Goal: Information Seeking & Learning: Learn about a topic

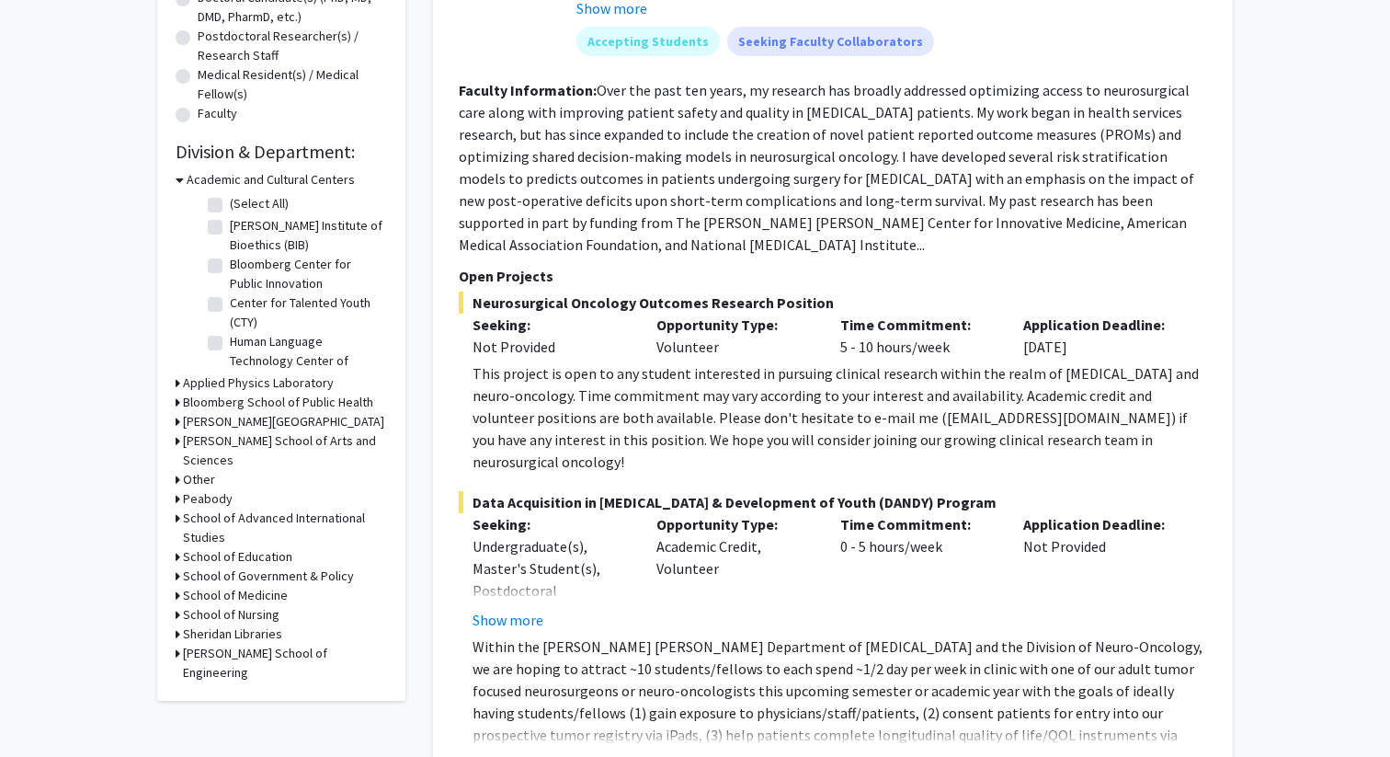
scroll to position [431, 0]
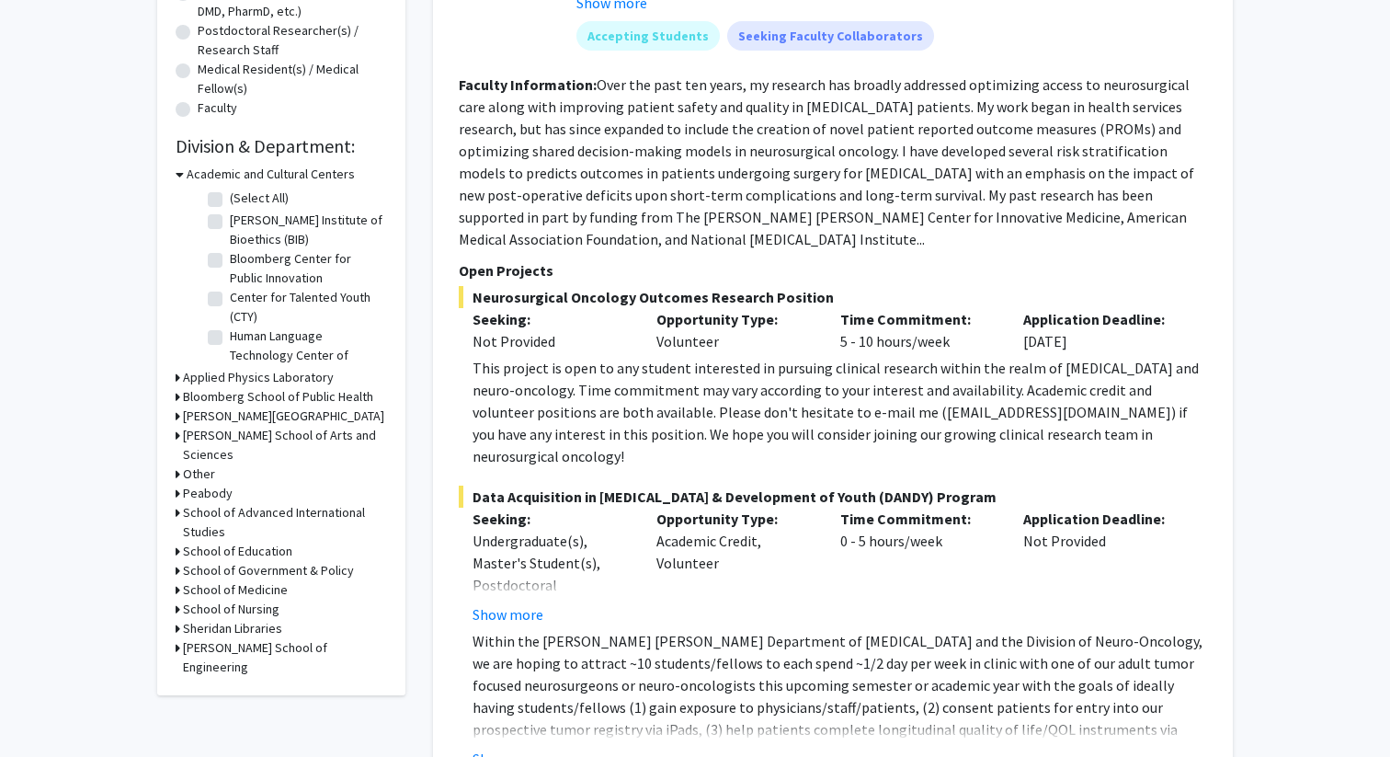
click at [256, 436] on h3 "[PERSON_NAME] School of Arts and Sciences" at bounding box center [285, 445] width 204 height 39
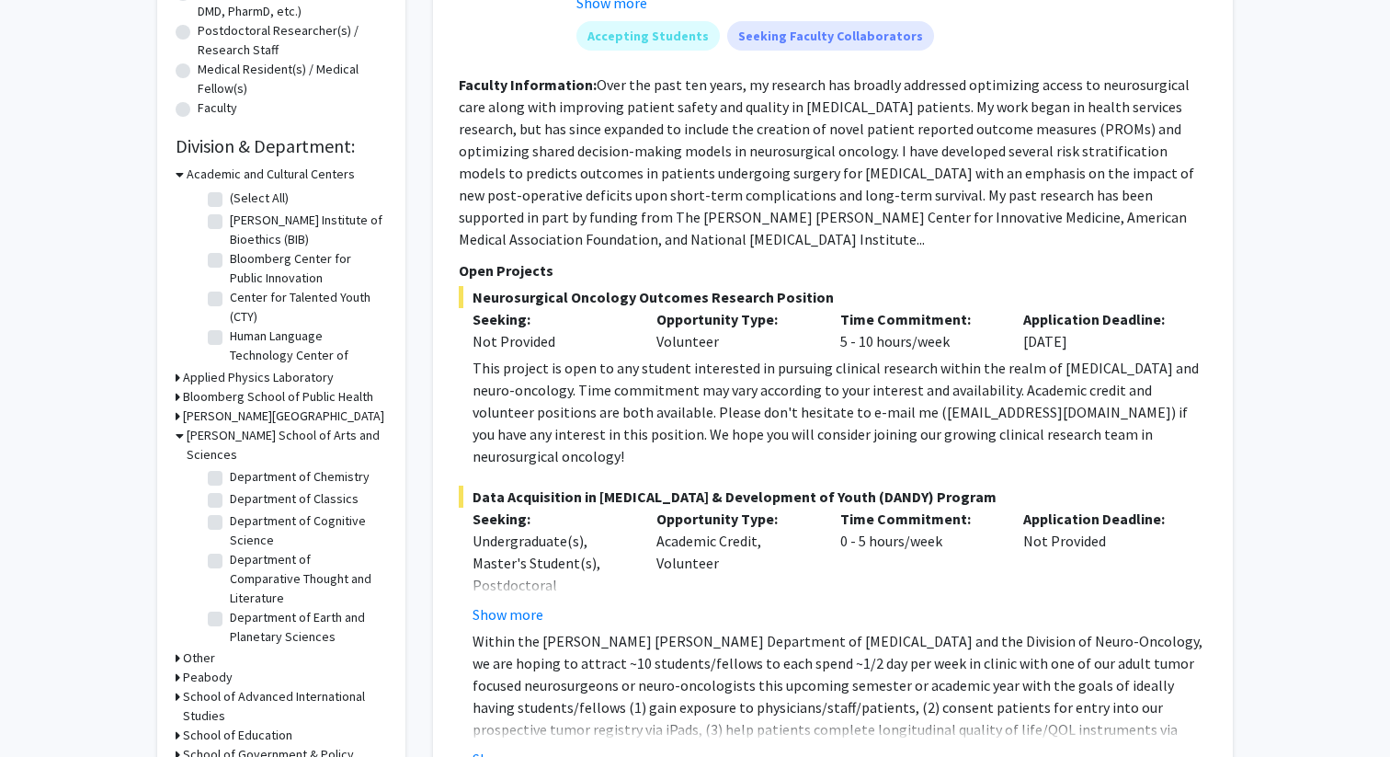
scroll to position [479, 0]
click at [223, 588] on fg-checkbox "Department of Earth and Planetary Sciences Department of Earth and Planetary Sc…" at bounding box center [295, 607] width 175 height 39
click at [230, 588] on label "Department of Earth and Planetary Sciences" at bounding box center [306, 607] width 153 height 39
click at [230, 588] on input "Department of Earth and Planetary Sciences" at bounding box center [236, 594] width 12 height 12
checkbox input "true"
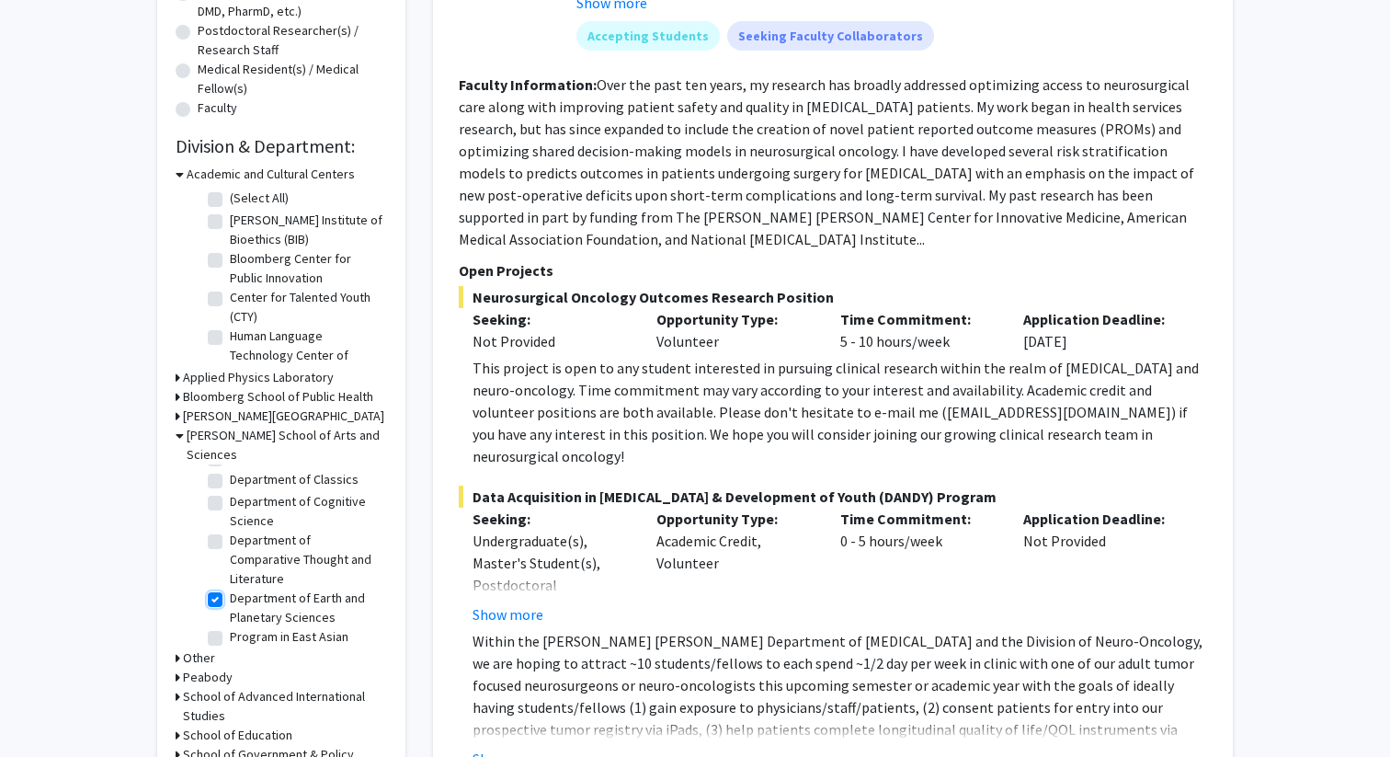
checkbox input "true"
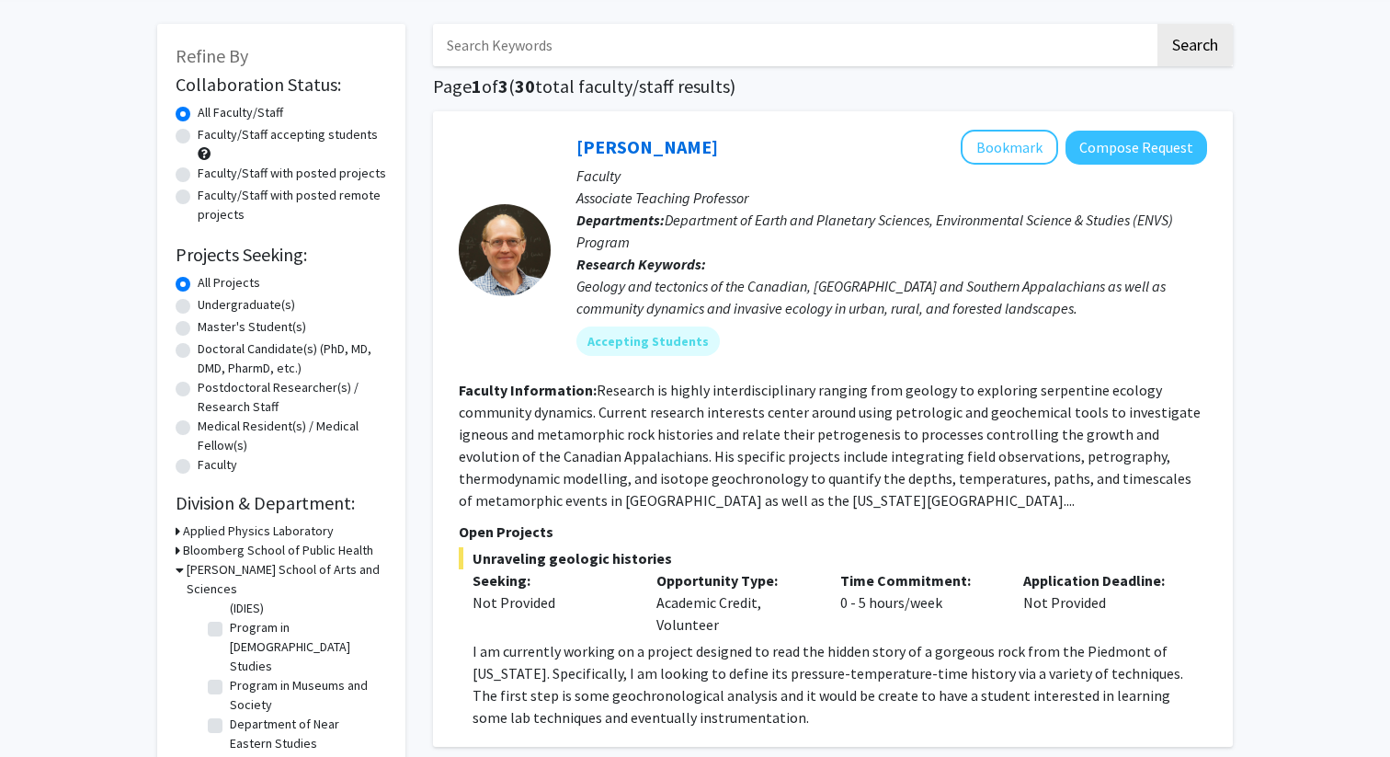
scroll to position [68, 0]
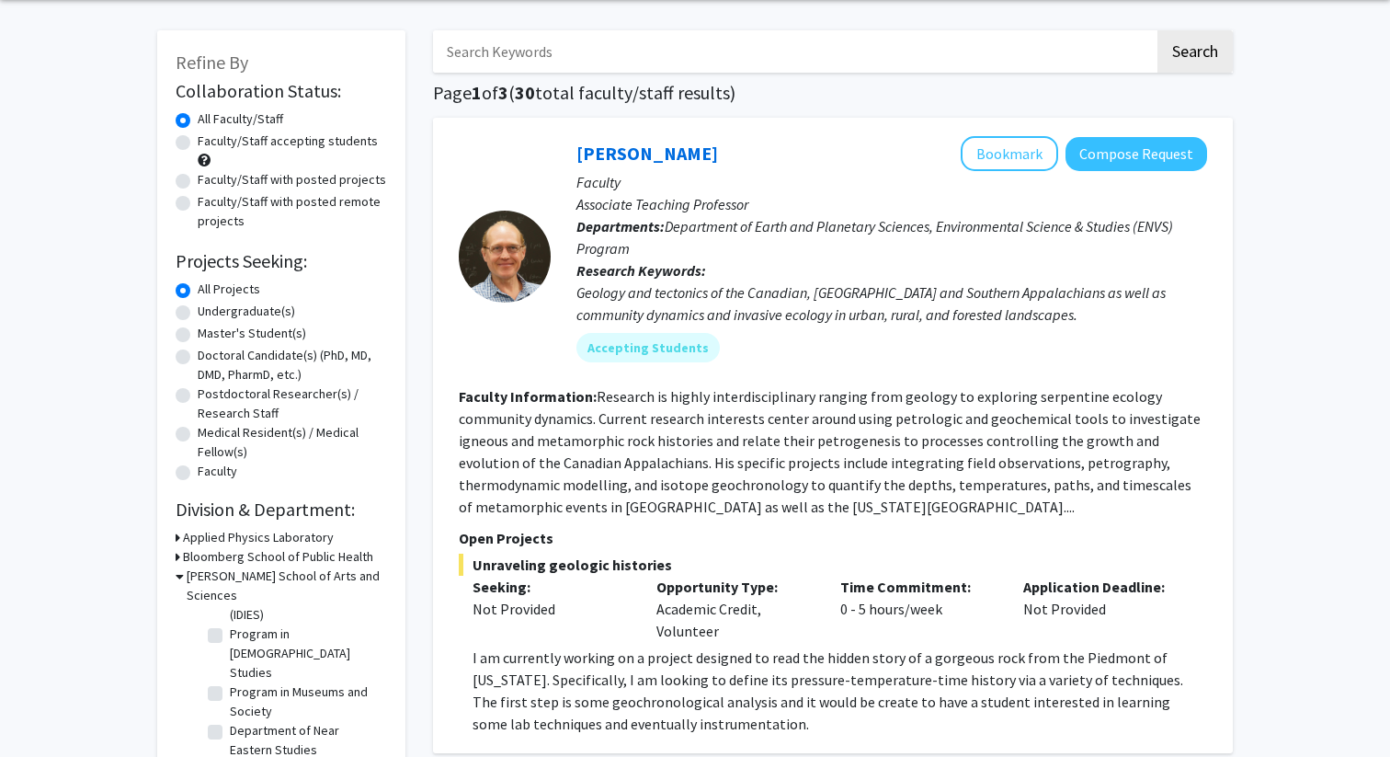
click at [811, 66] on input "Search Keywords" at bounding box center [794, 51] width 722 height 42
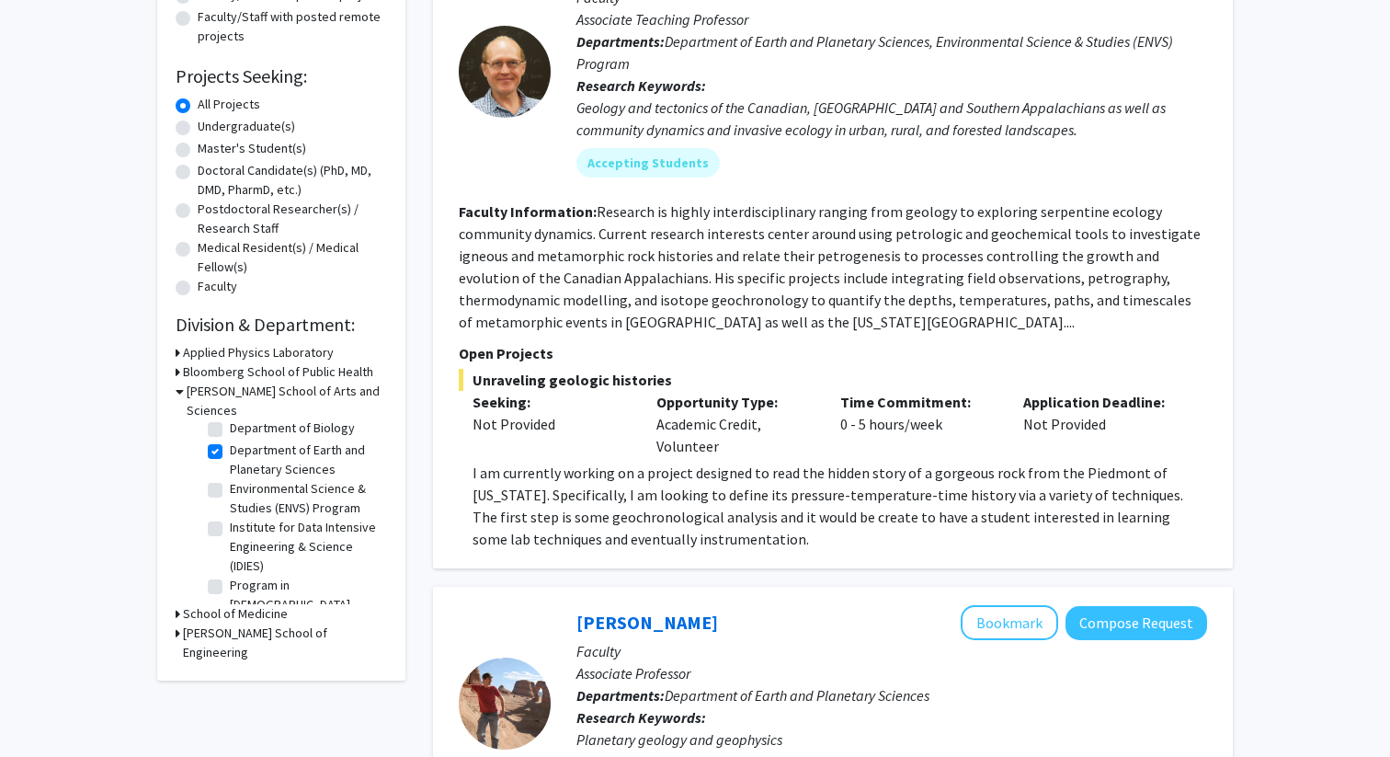
scroll to position [19, 0]
click at [230, 472] on label "Department of Earth and Planetary Sciences" at bounding box center [306, 491] width 153 height 39
click at [230, 472] on input "Department of Earth and Planetary Sciences" at bounding box center [236, 478] width 12 height 12
checkbox input "false"
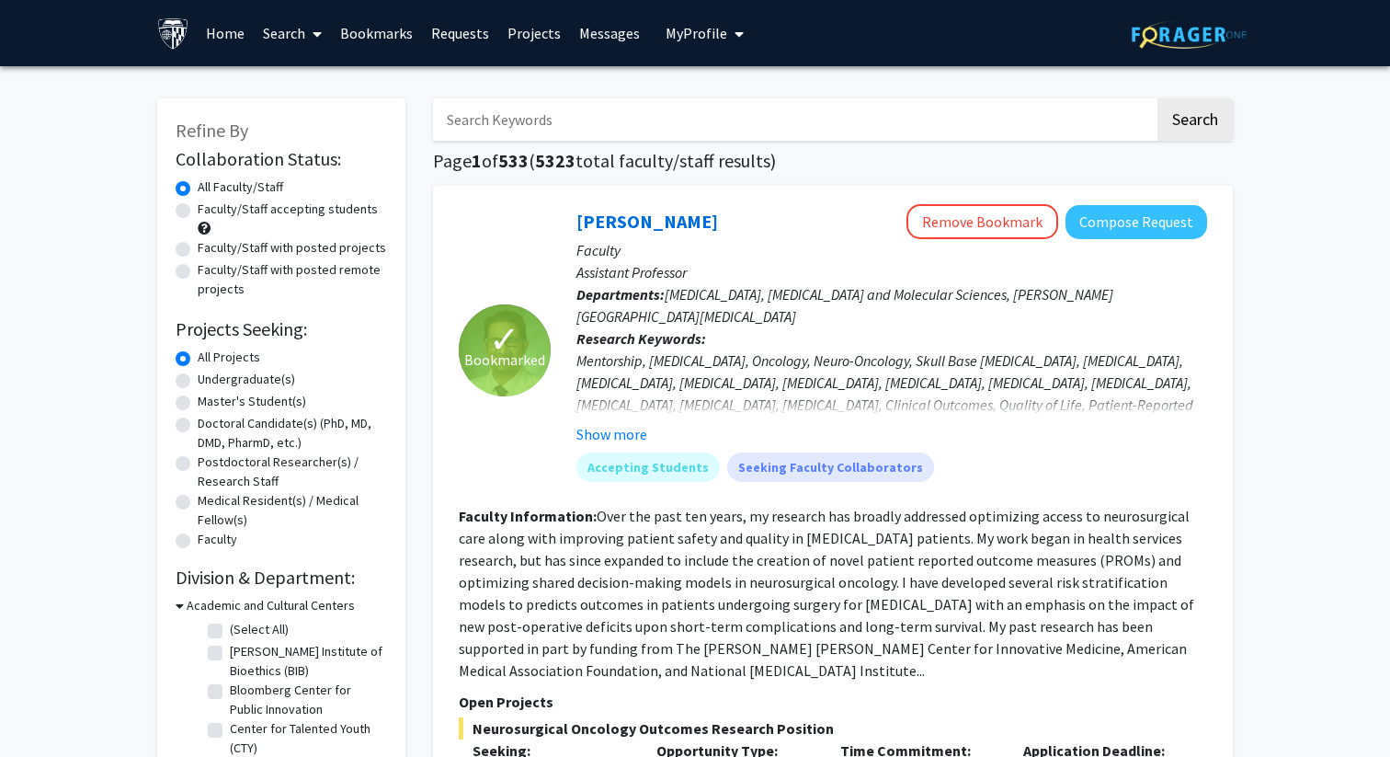
click at [606, 125] on input "Search Keywords" at bounding box center [794, 119] width 722 height 42
click at [1157, 98] on button "Search" at bounding box center [1194, 119] width 75 height 42
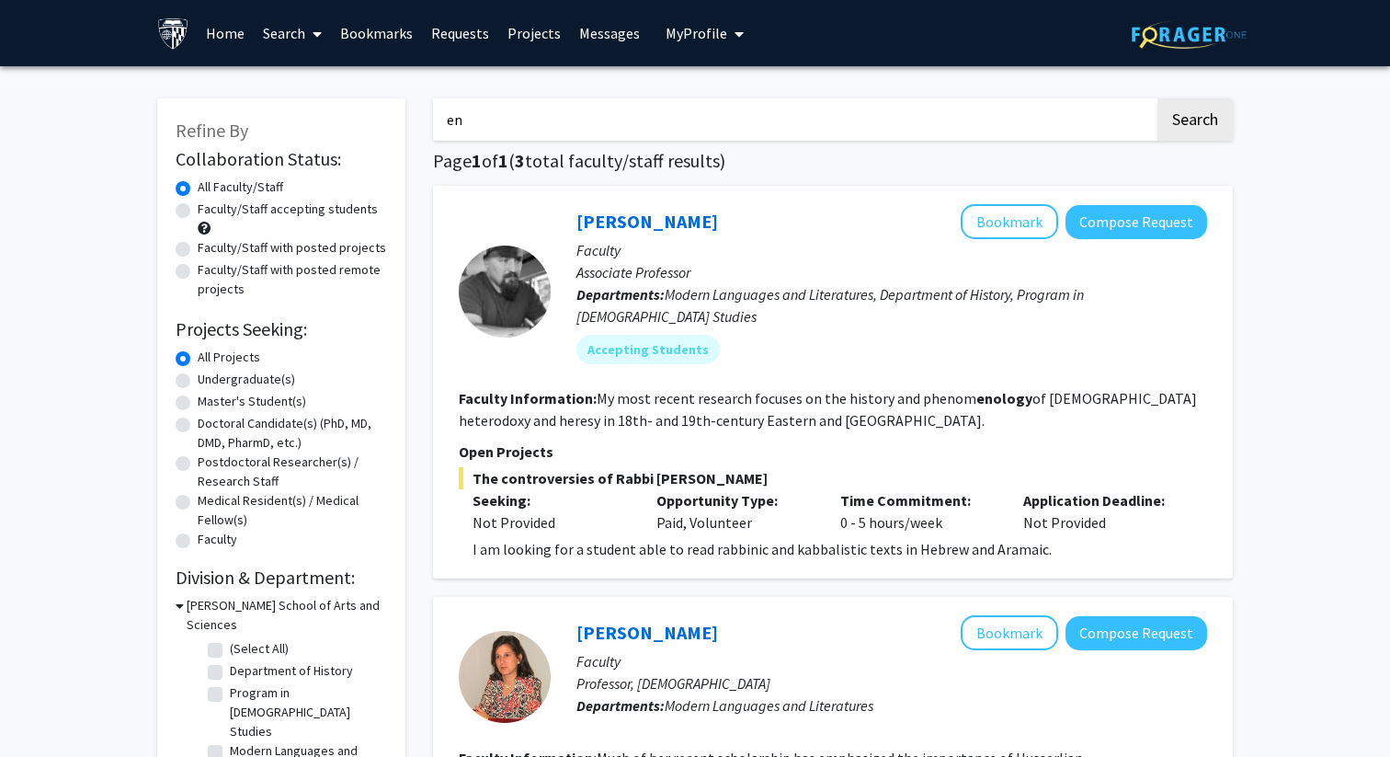
type input "e"
click at [1157, 98] on button "Search" at bounding box center [1194, 119] width 75 height 42
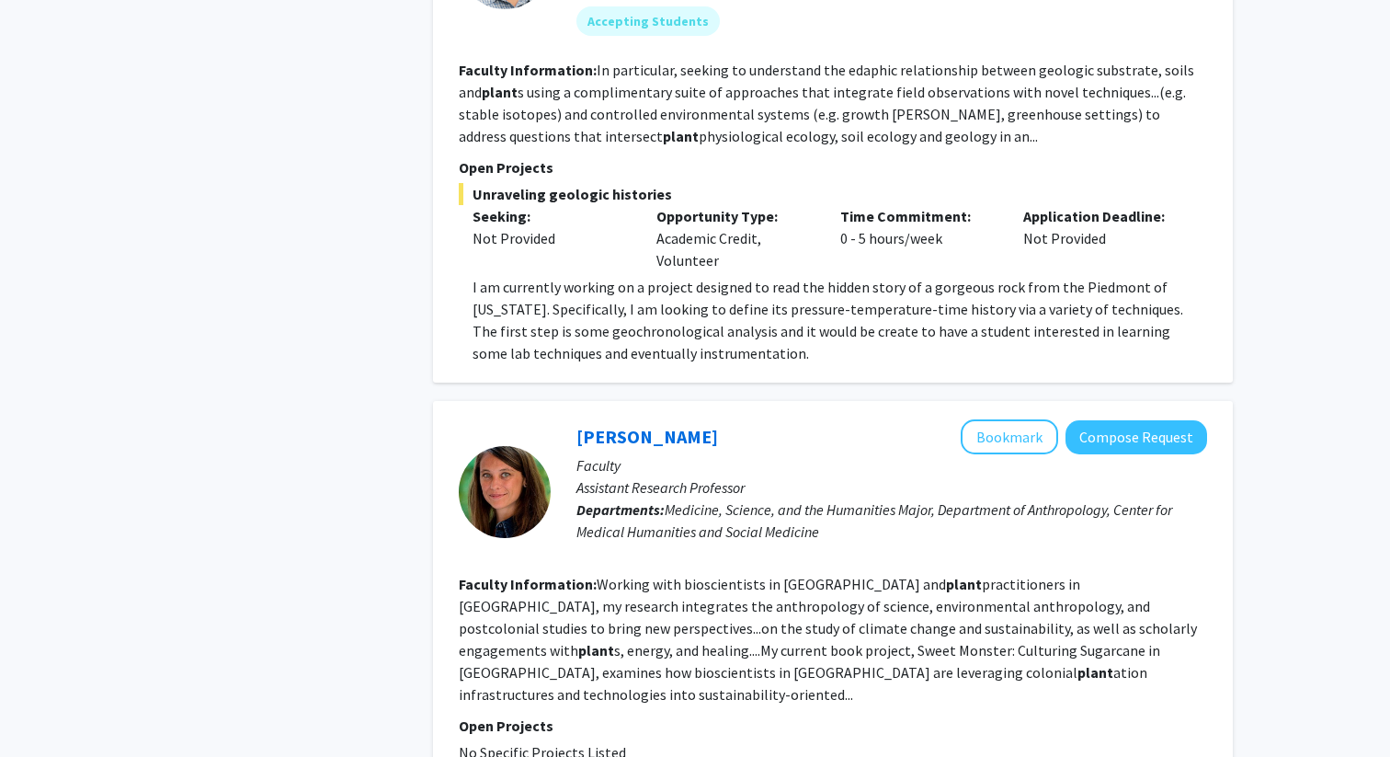
scroll to position [1677, 0]
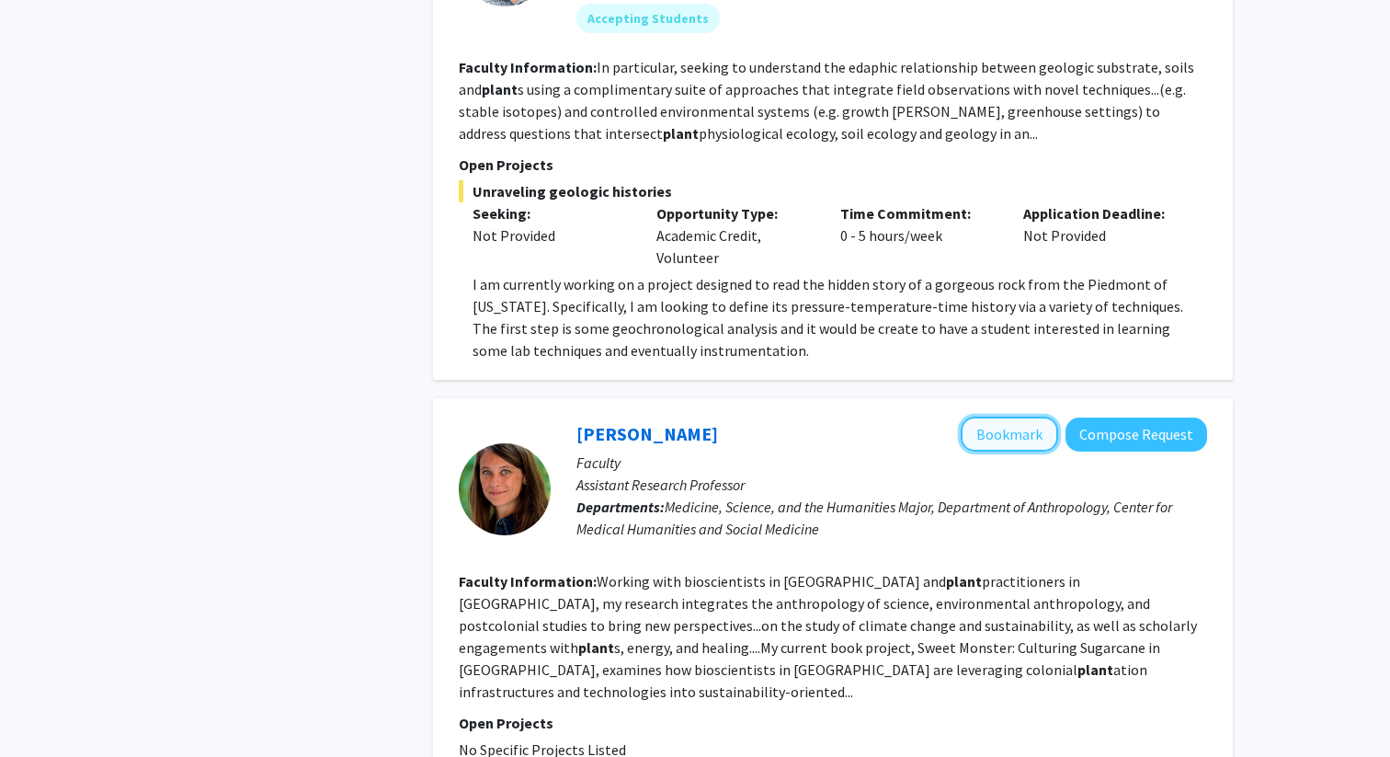
click at [1011, 416] on button "Bookmark" at bounding box center [1009, 433] width 97 height 35
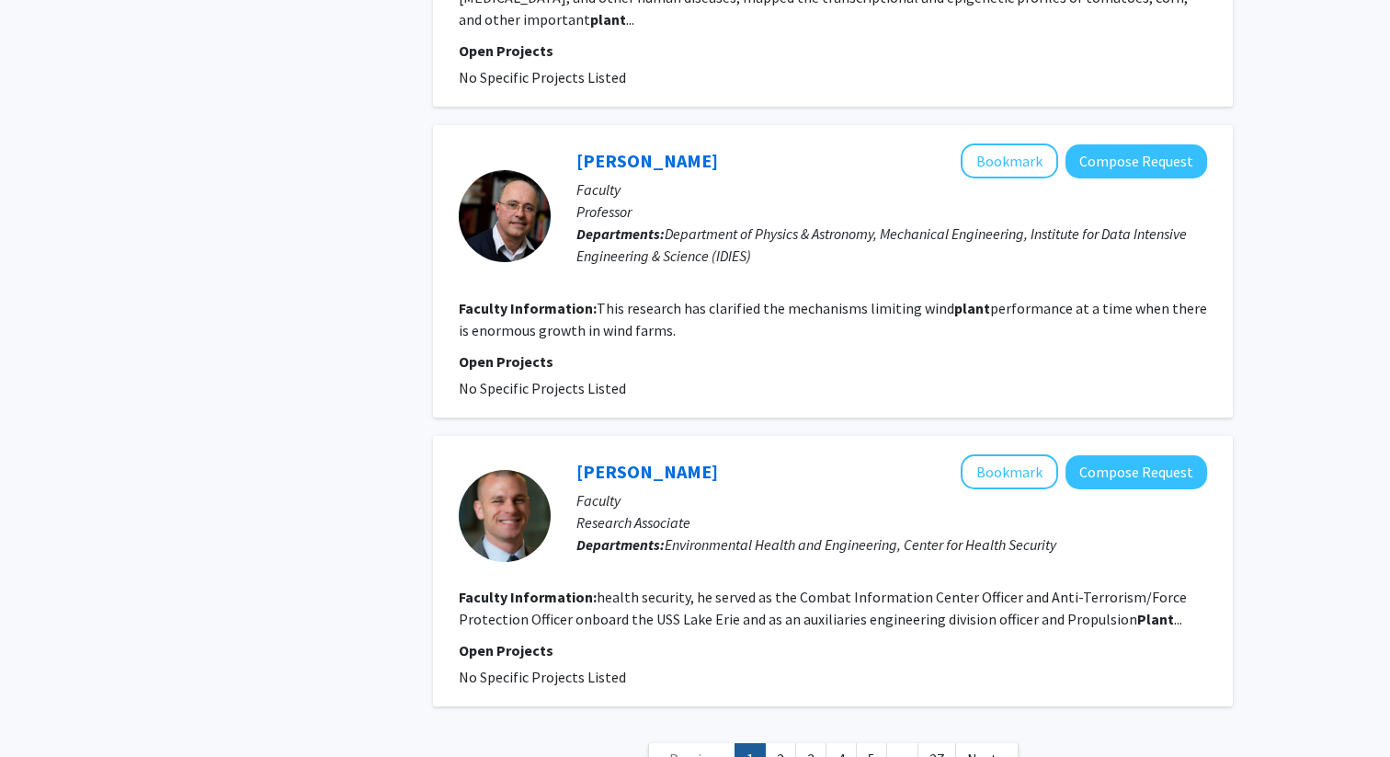
scroll to position [3117, 0]
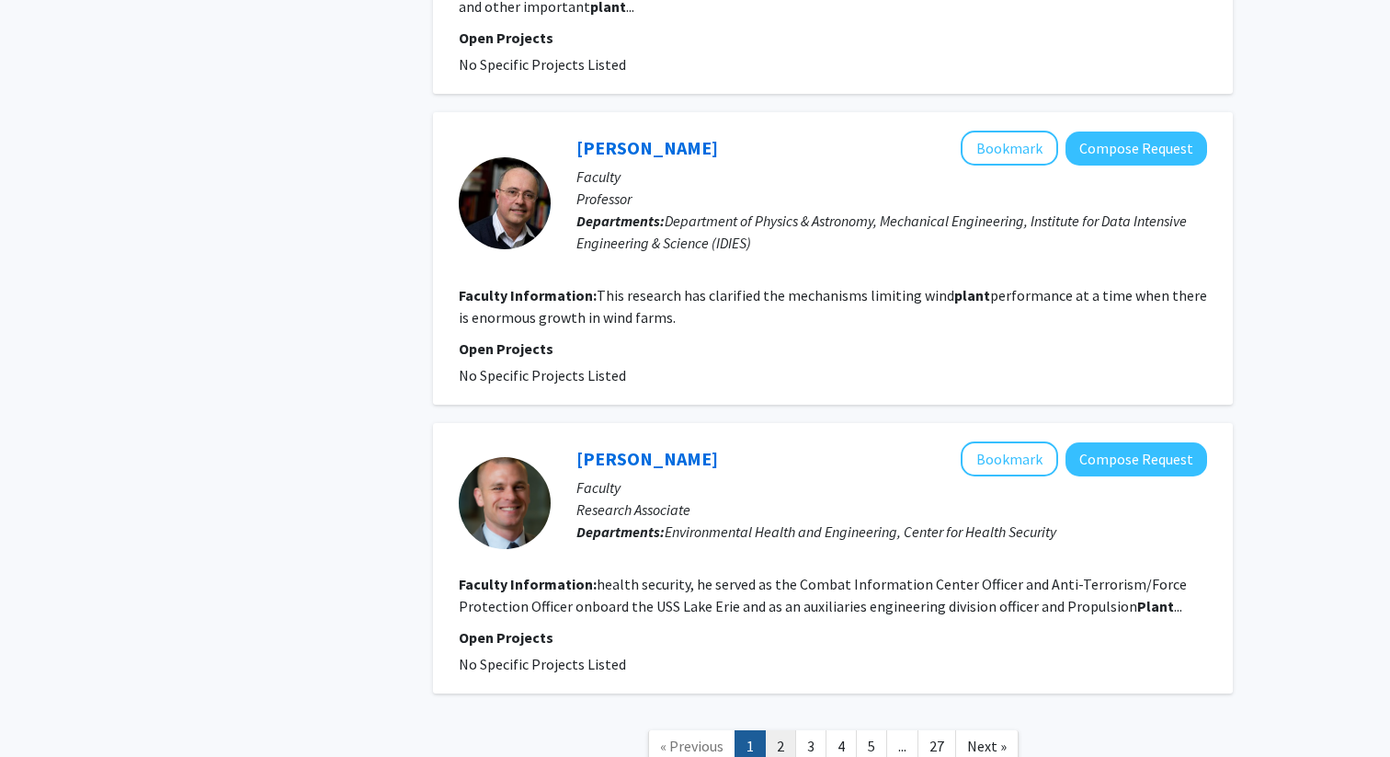
click at [778, 730] on link "2" at bounding box center [780, 746] width 31 height 32
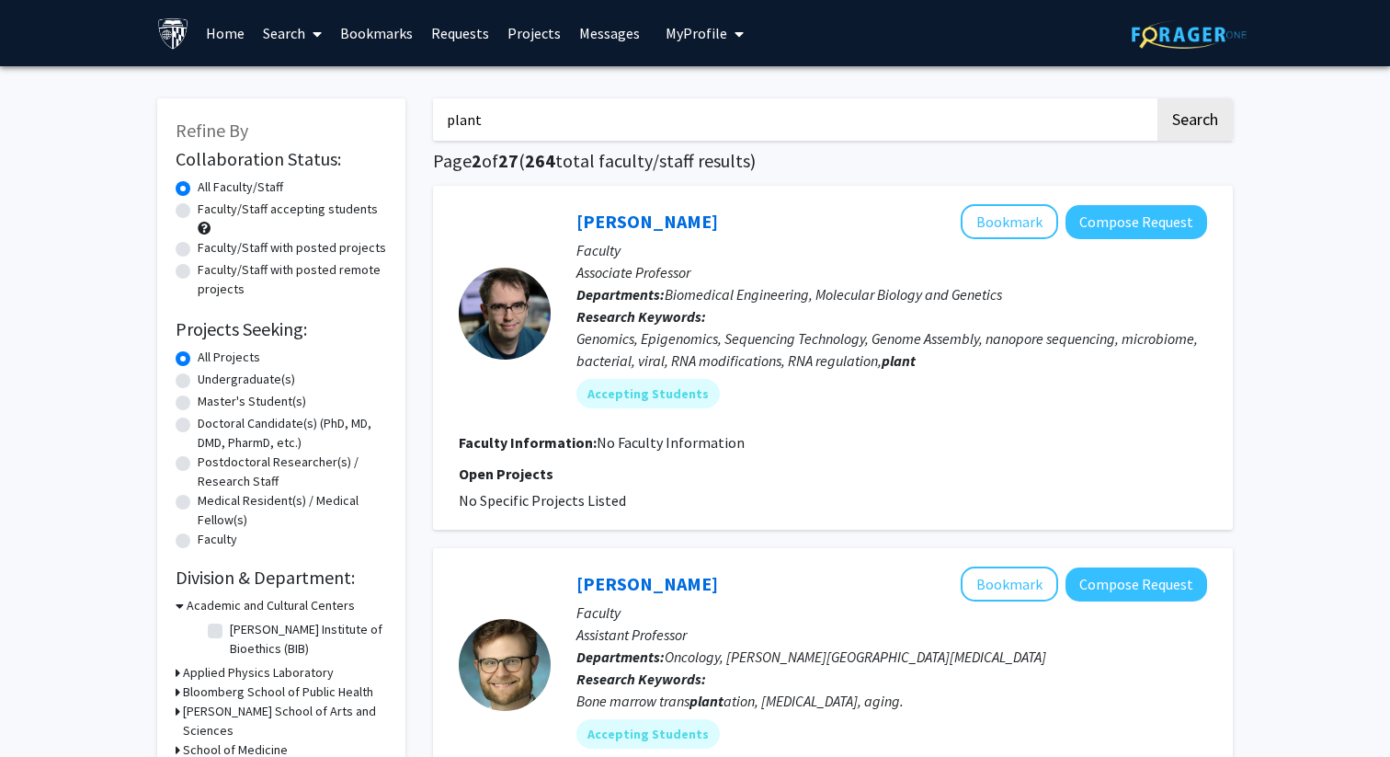
click at [758, 137] on input "plant" at bounding box center [794, 119] width 722 height 42
type input "p"
type input "fermentation"
click at [1157, 98] on button "Search" at bounding box center [1194, 119] width 75 height 42
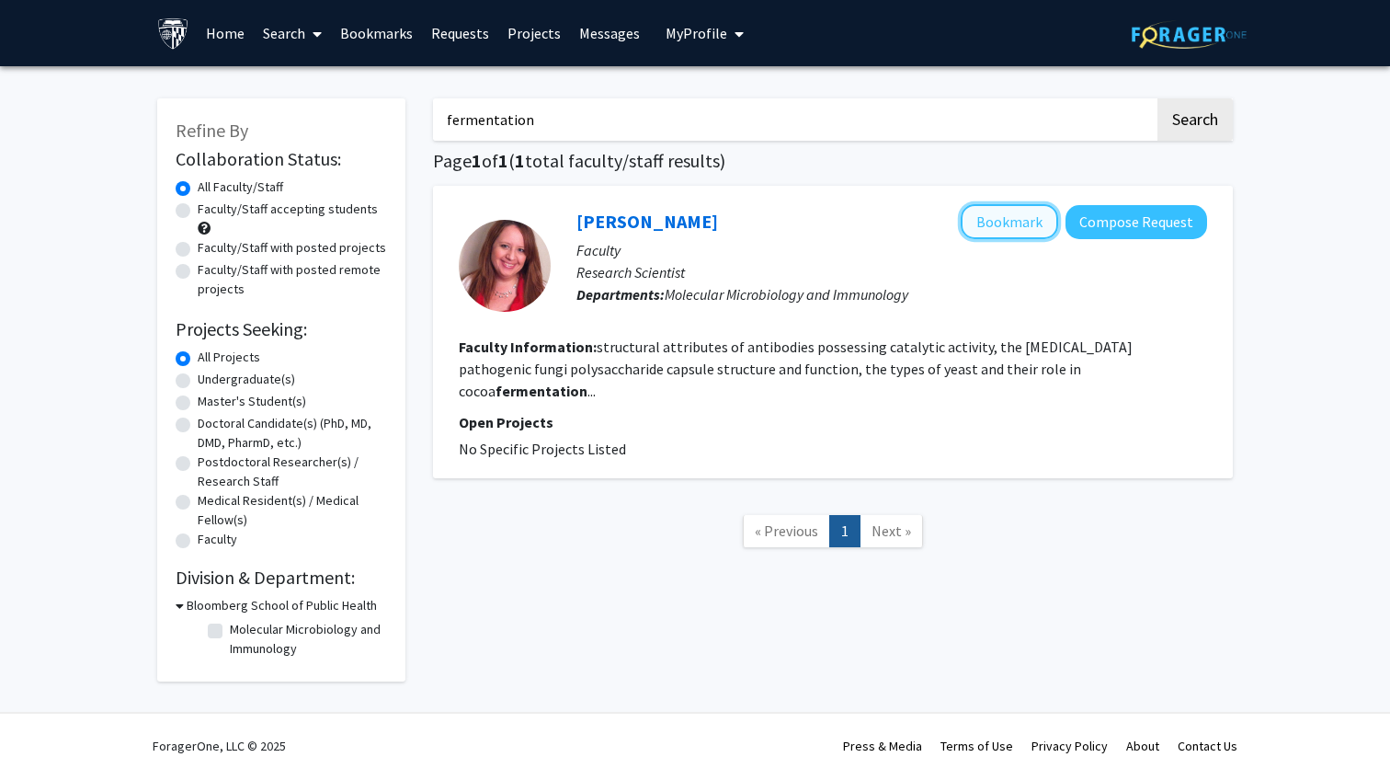
click at [1028, 216] on button "Bookmark" at bounding box center [1009, 221] width 97 height 35
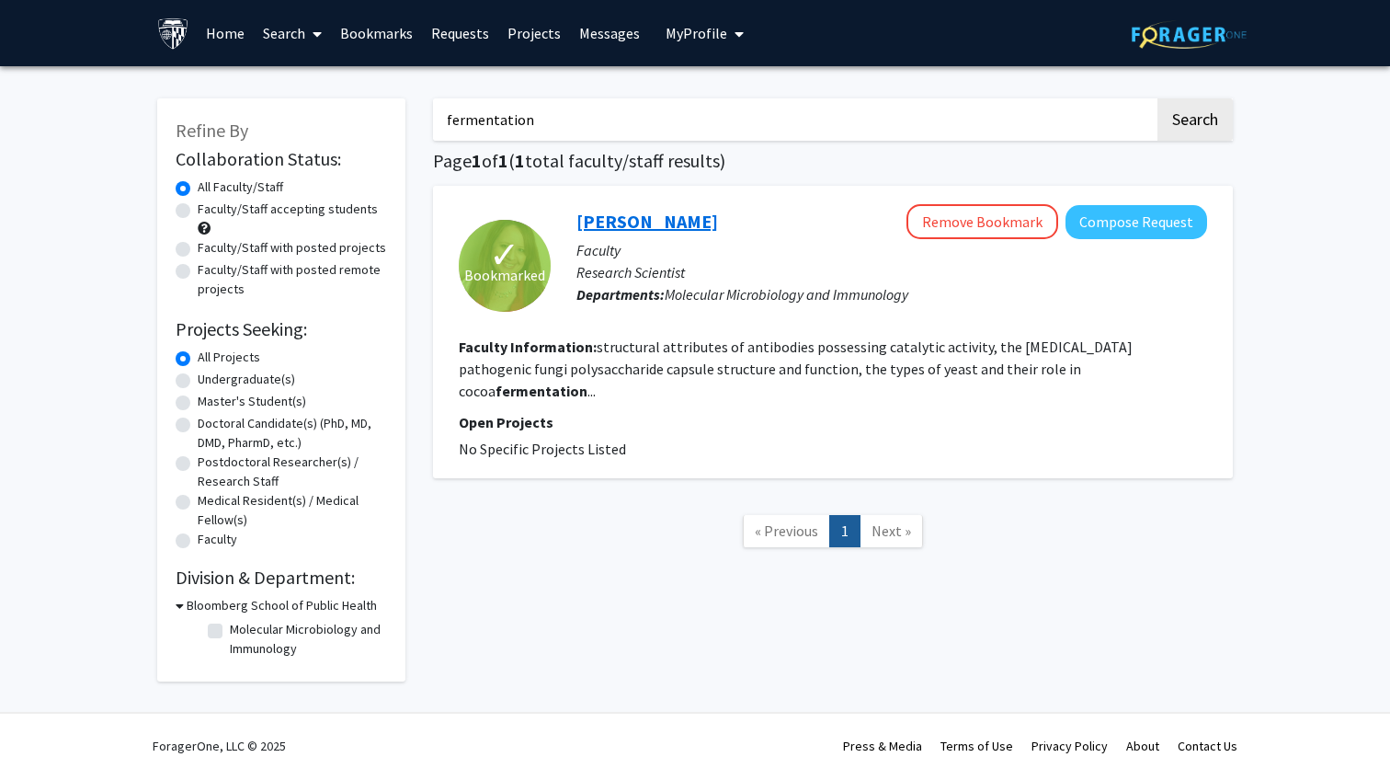
click at [646, 222] on link "[PERSON_NAME]" at bounding box center [647, 221] width 142 height 23
drag, startPoint x: 553, startPoint y: 123, endPoint x: 309, endPoint y: 86, distance: 246.4
click at [326, 88] on div "Refine By Collaboration Status: Collaboration Status All Faculty/Staff Collabor…" at bounding box center [694, 380] width 1103 height 601
type input "climate"
click at [1157, 98] on button "Search" at bounding box center [1194, 119] width 75 height 42
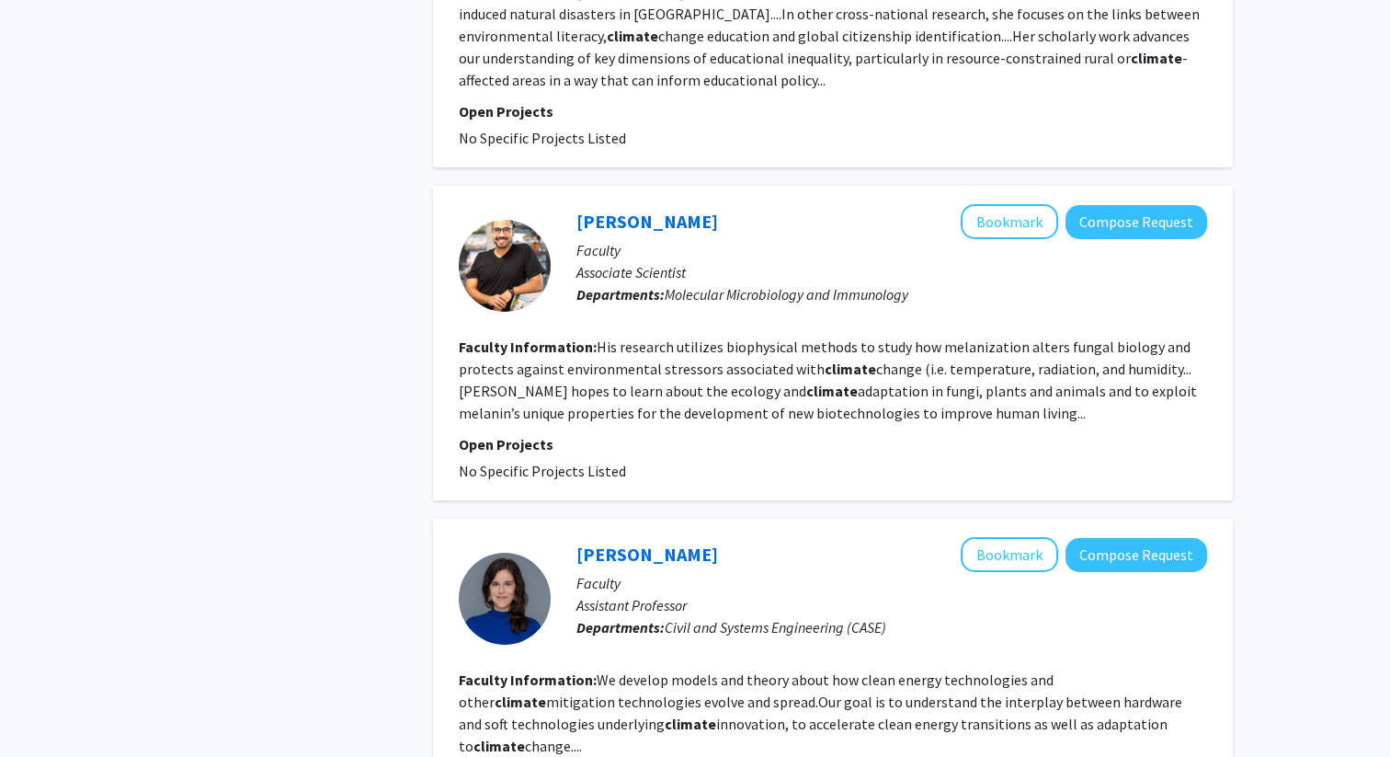
scroll to position [1601, 0]
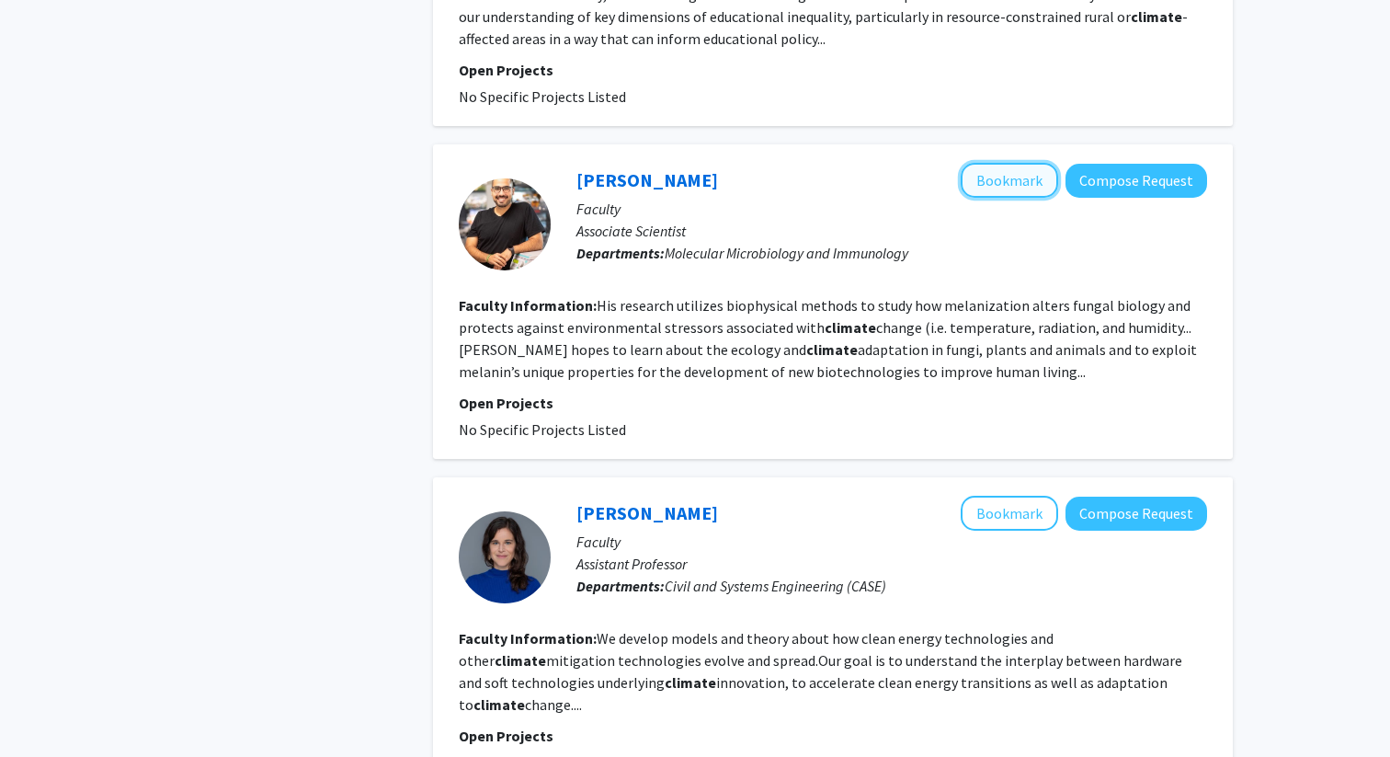
click at [1016, 163] on button "Bookmark" at bounding box center [1009, 180] width 97 height 35
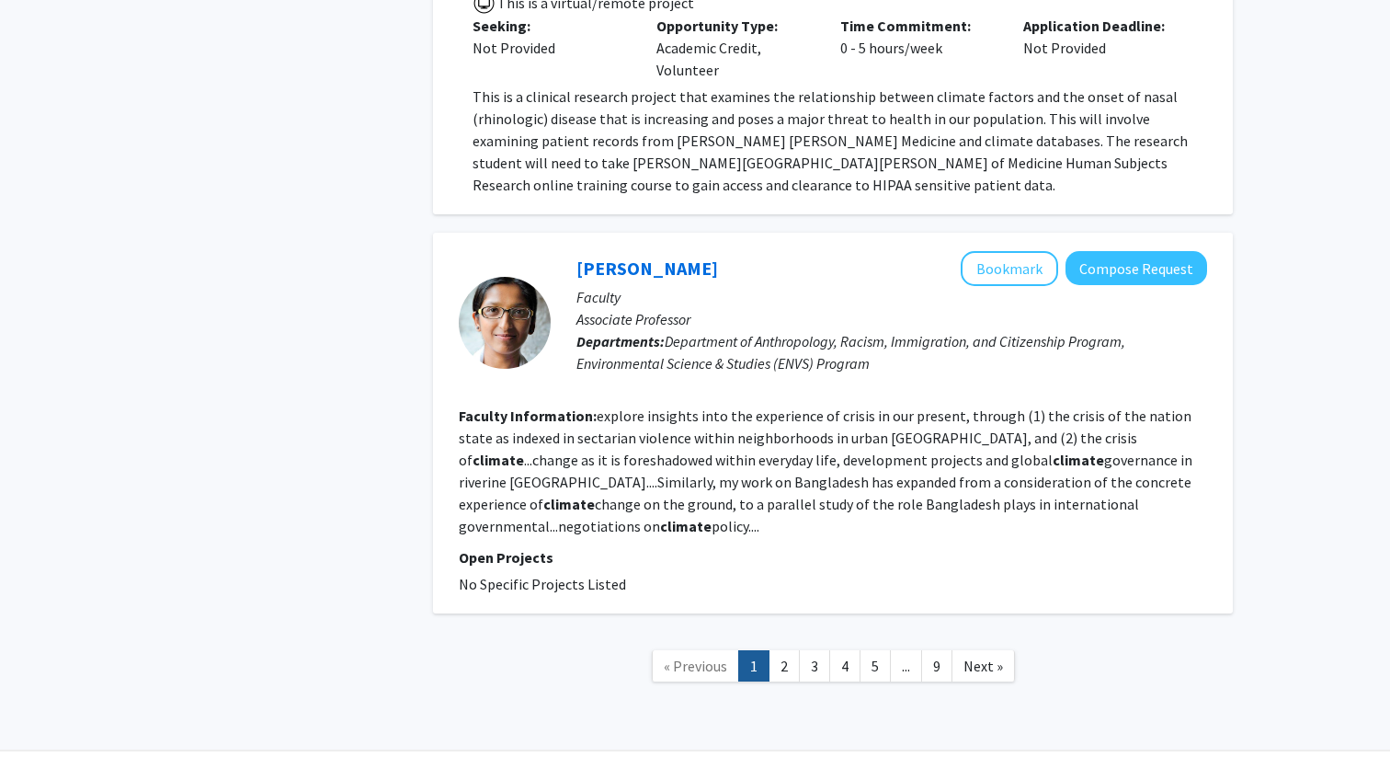
scroll to position [3797, 0]
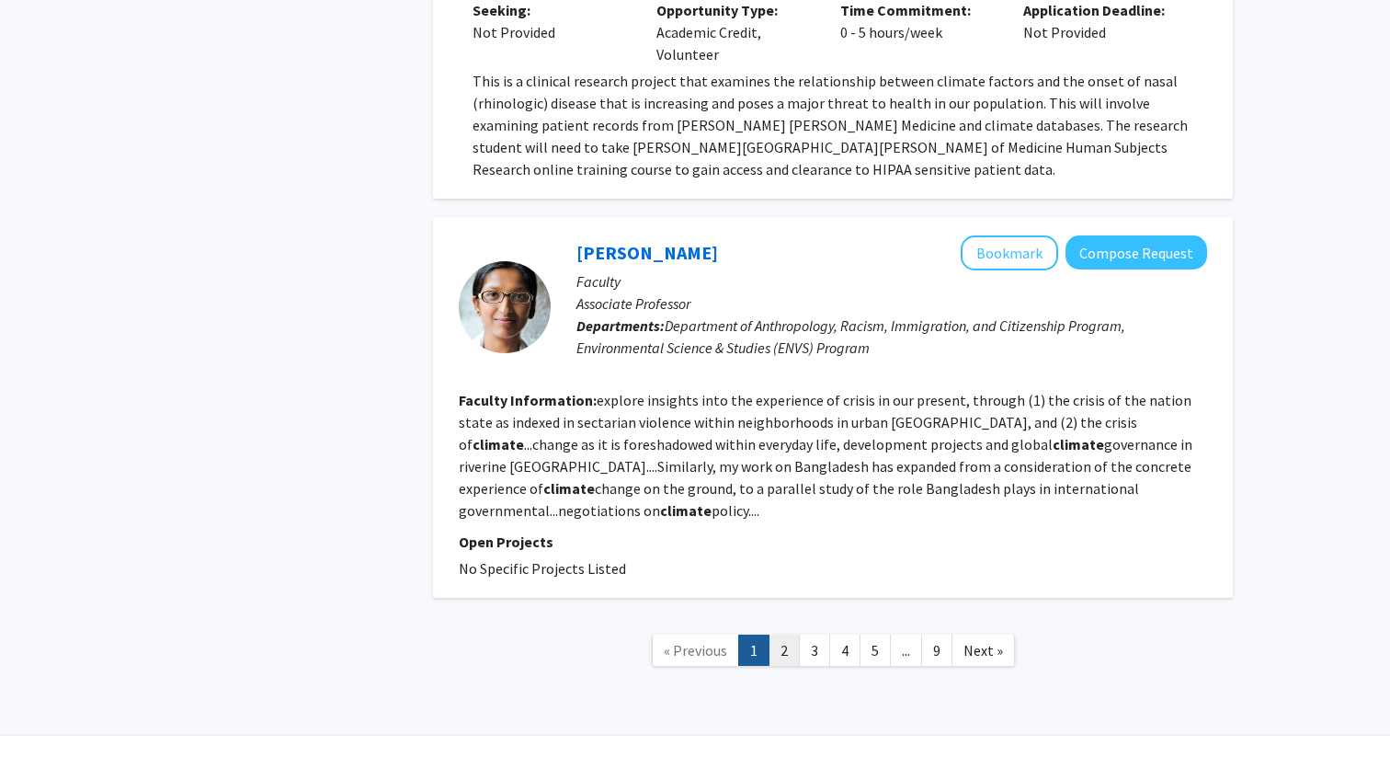
click at [792, 634] on link "2" at bounding box center [784, 650] width 31 height 32
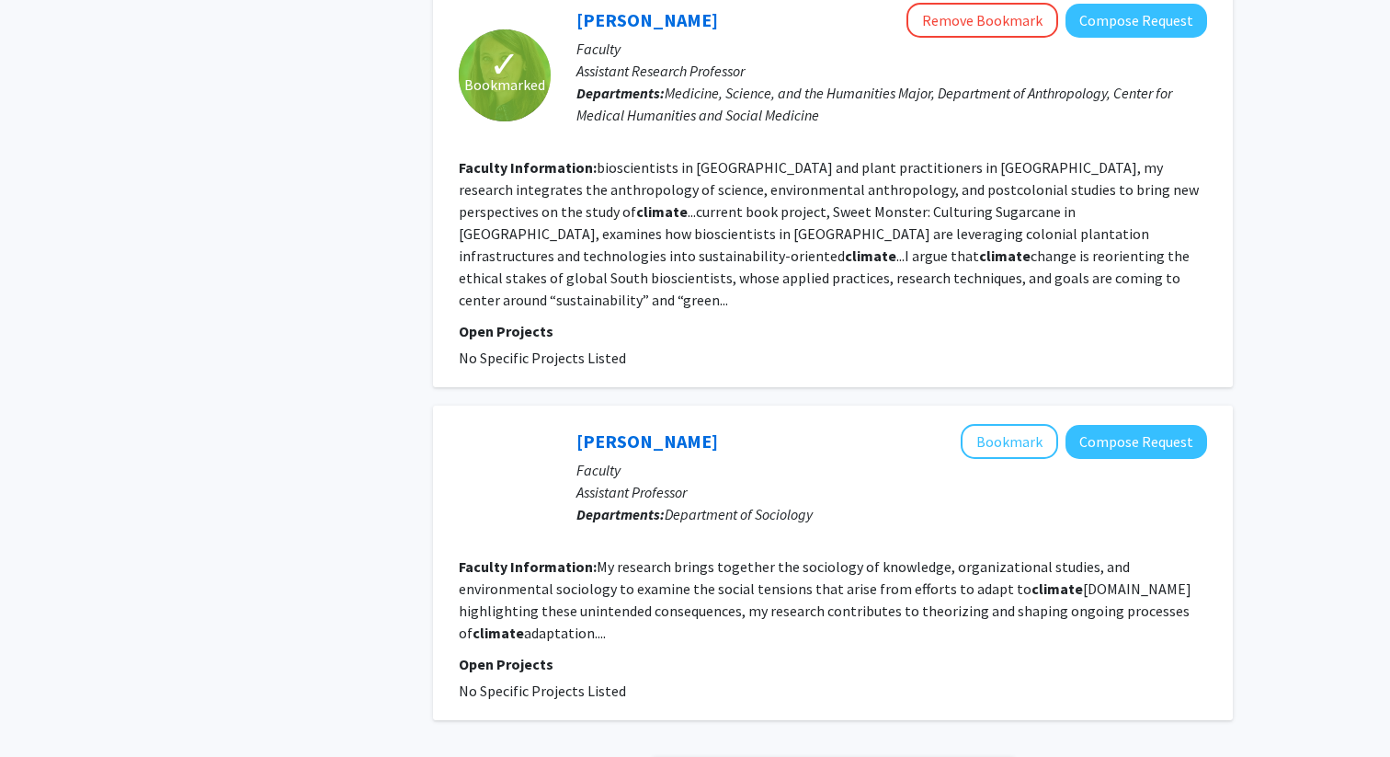
scroll to position [2964, 0]
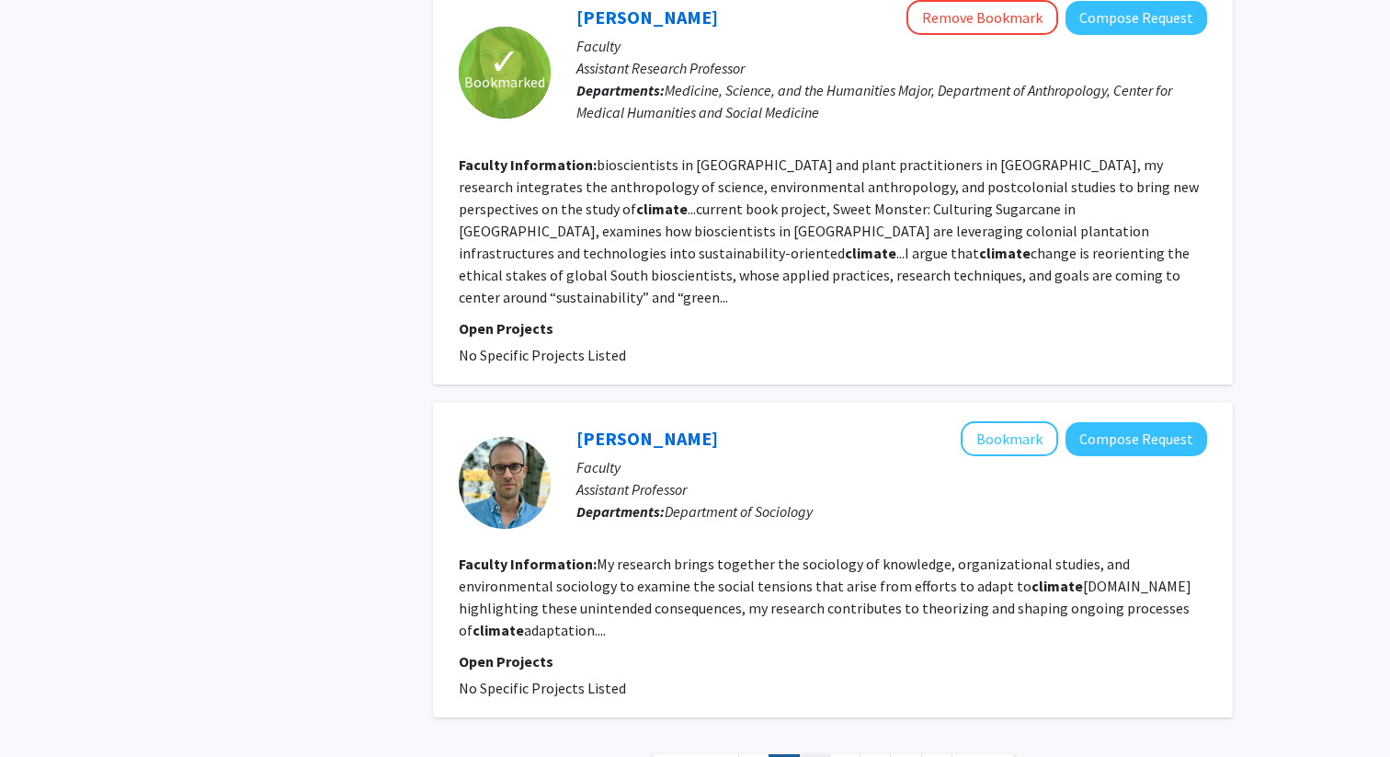
click at [818, 754] on link "3" at bounding box center [814, 770] width 31 height 32
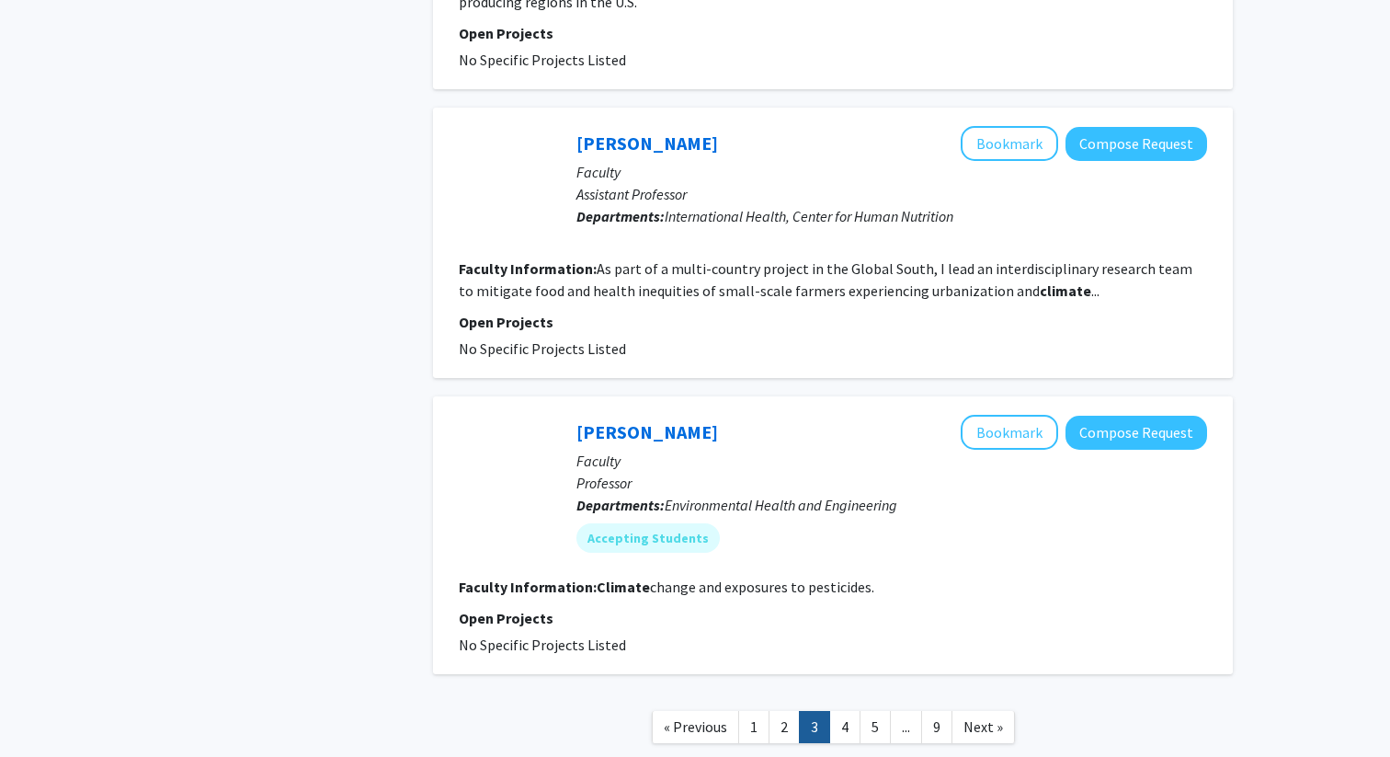
scroll to position [2760, 0]
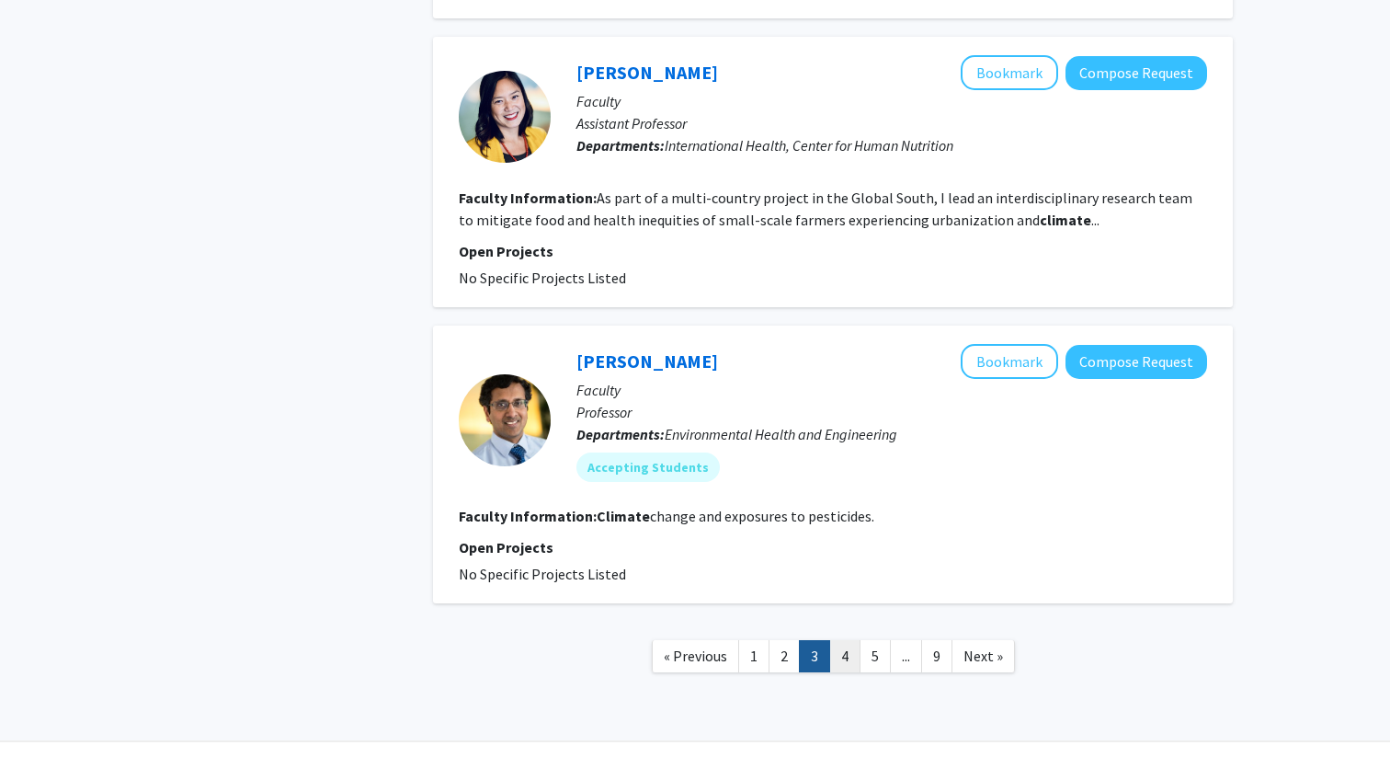
click at [840, 661] on link "4" at bounding box center [844, 656] width 31 height 32
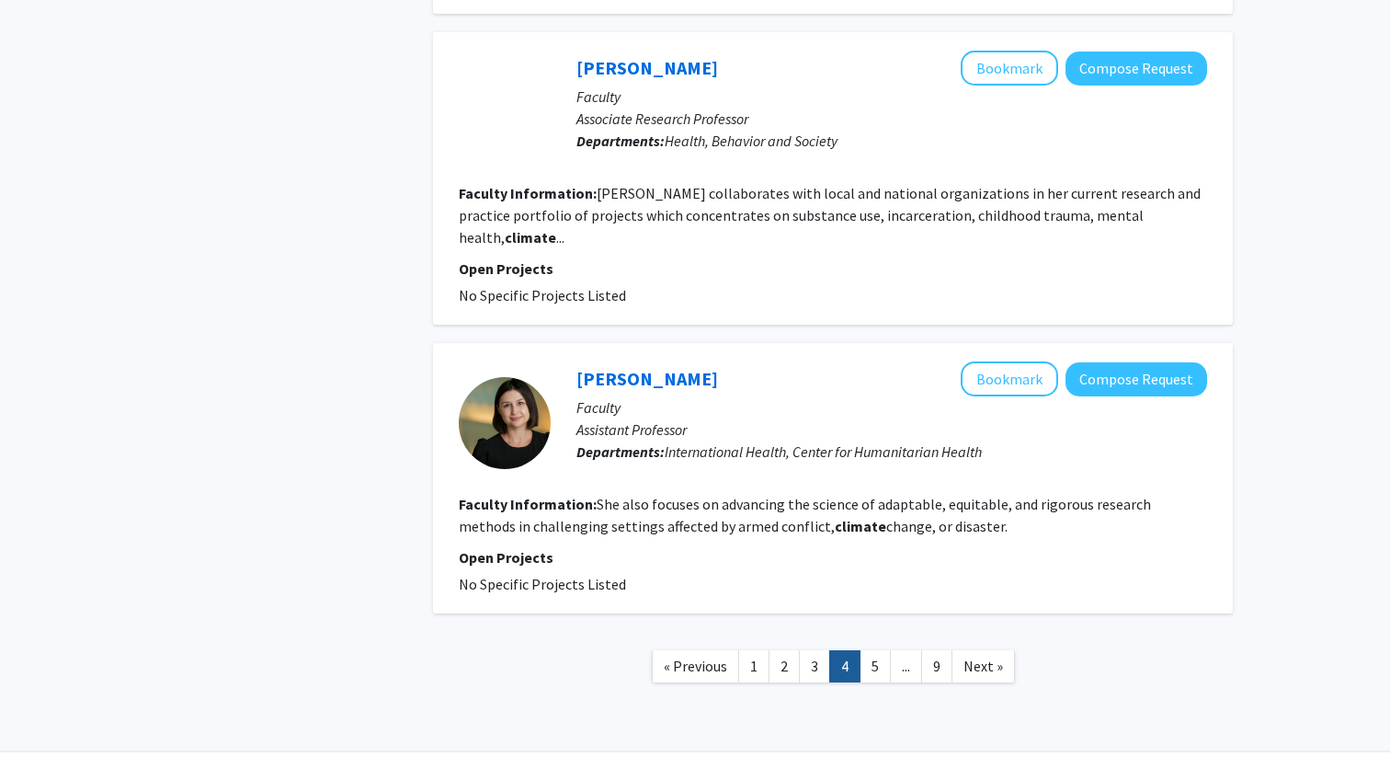
scroll to position [2887, 0]
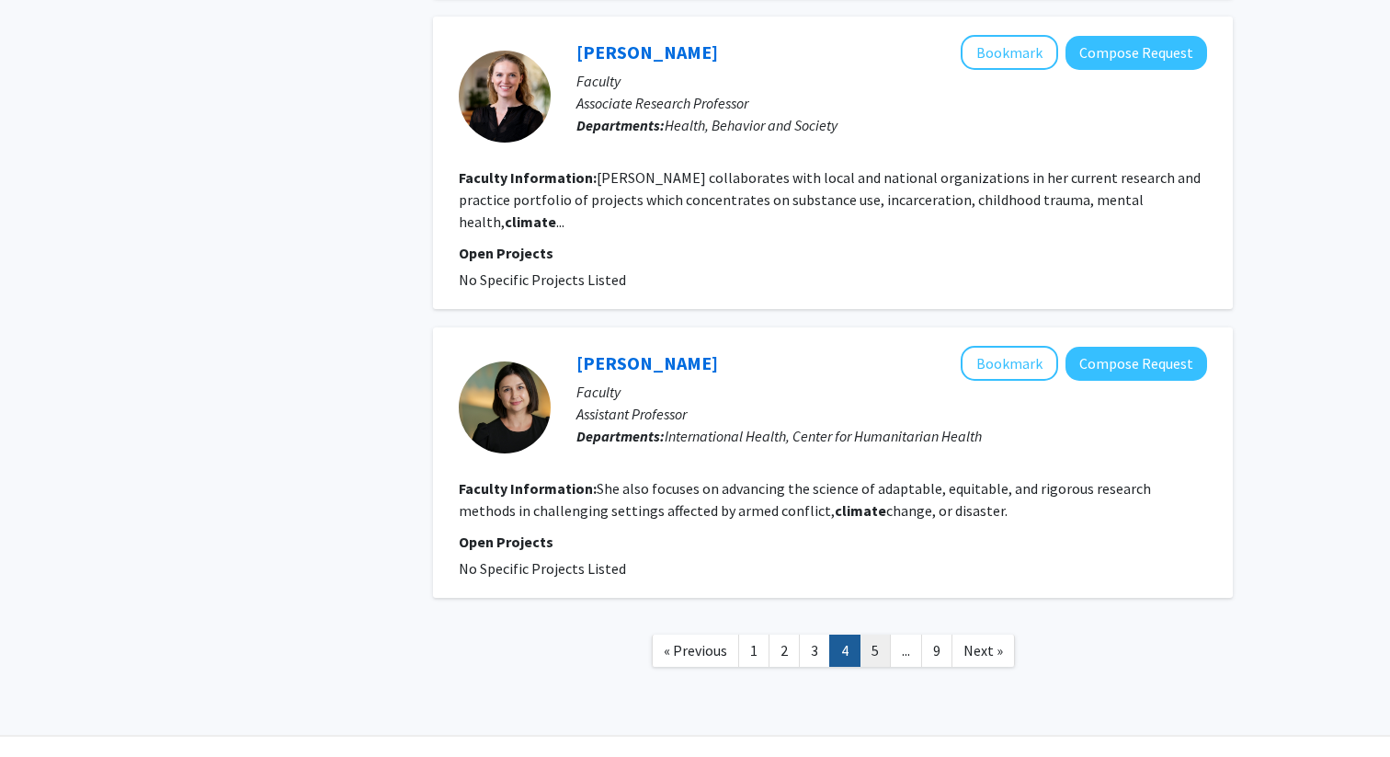
click at [865, 634] on link "5" at bounding box center [875, 650] width 31 height 32
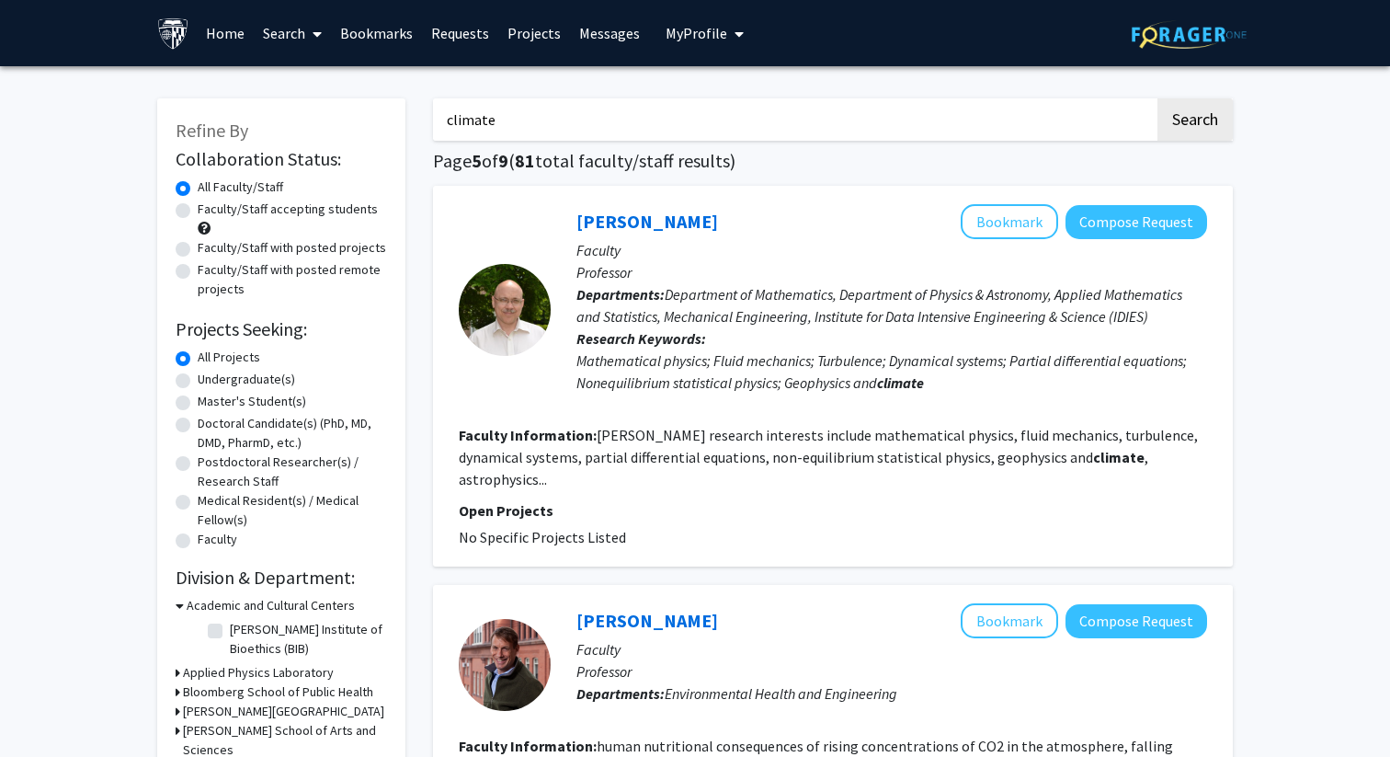
click at [314, 212] on label "Faculty/Staff accepting students" at bounding box center [288, 208] width 180 height 19
click at [210, 211] on input "Faculty/Staff accepting students" at bounding box center [204, 205] width 12 height 12
radio input "true"
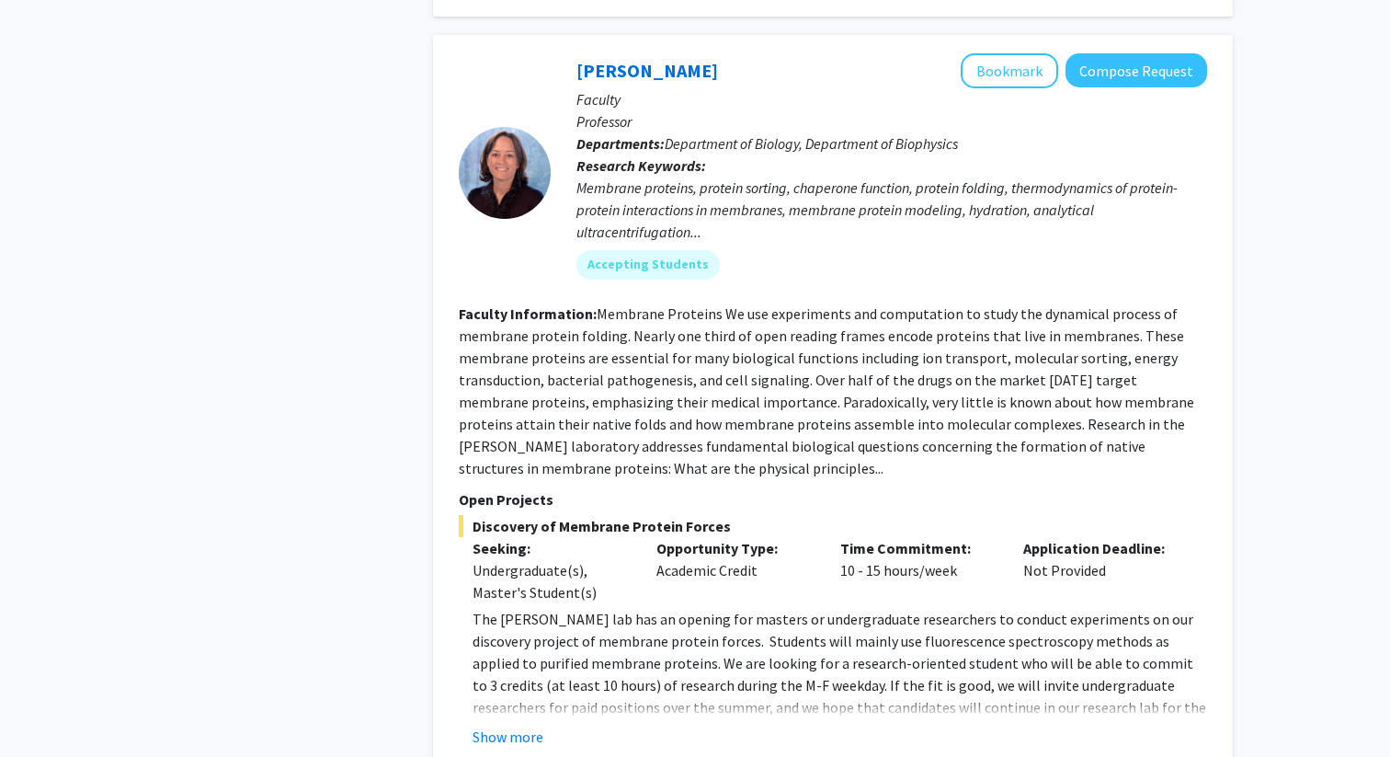
scroll to position [3660, 0]
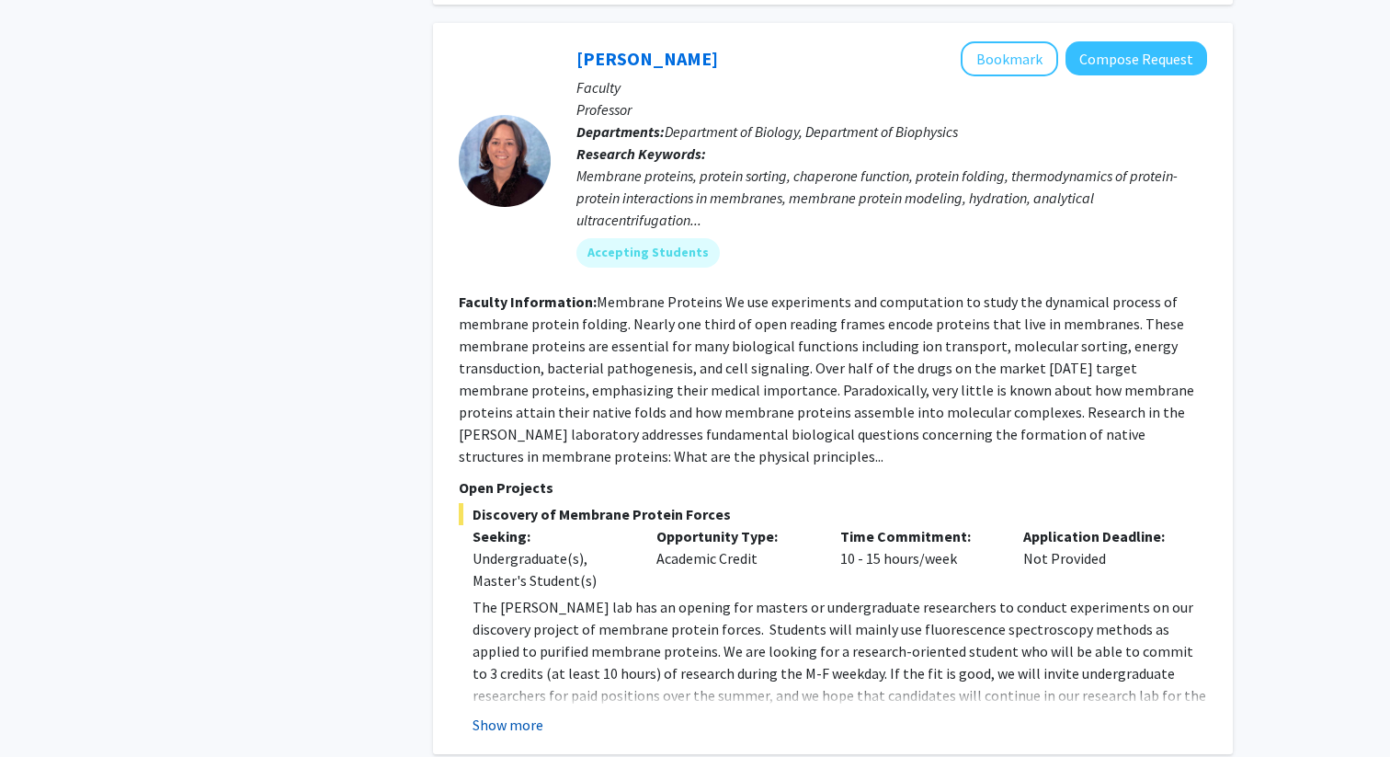
click at [534, 729] on button "Show more" at bounding box center [508, 724] width 71 height 22
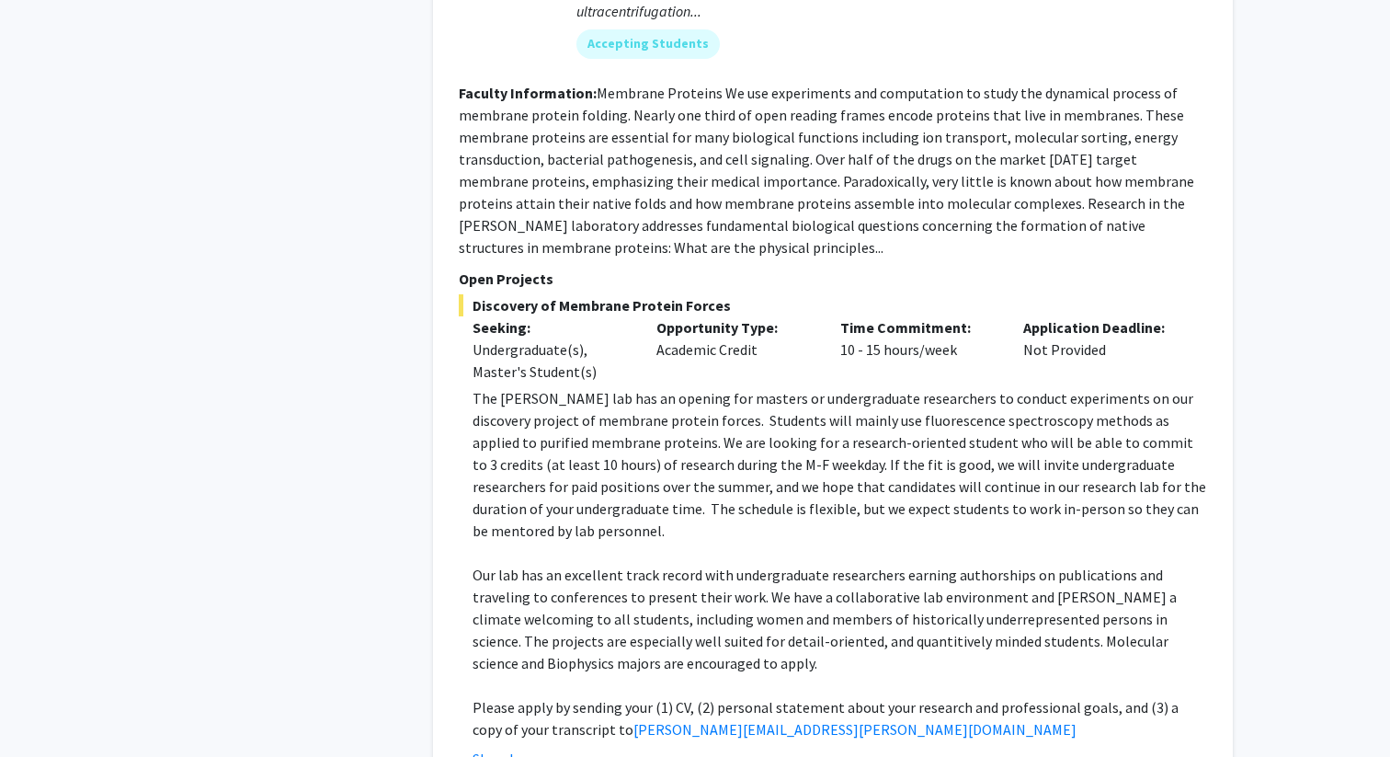
scroll to position [4081, 0]
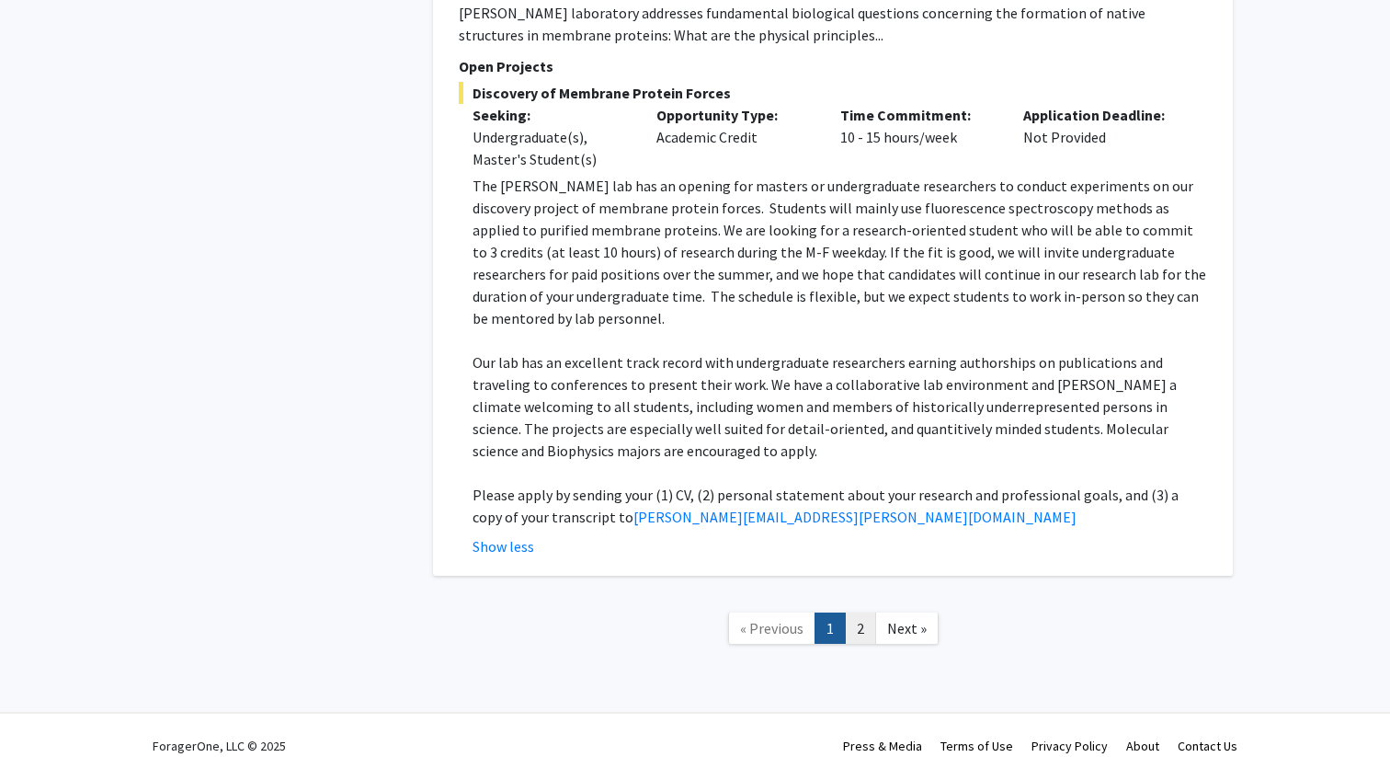
click at [860, 612] on link "2" at bounding box center [860, 628] width 31 height 32
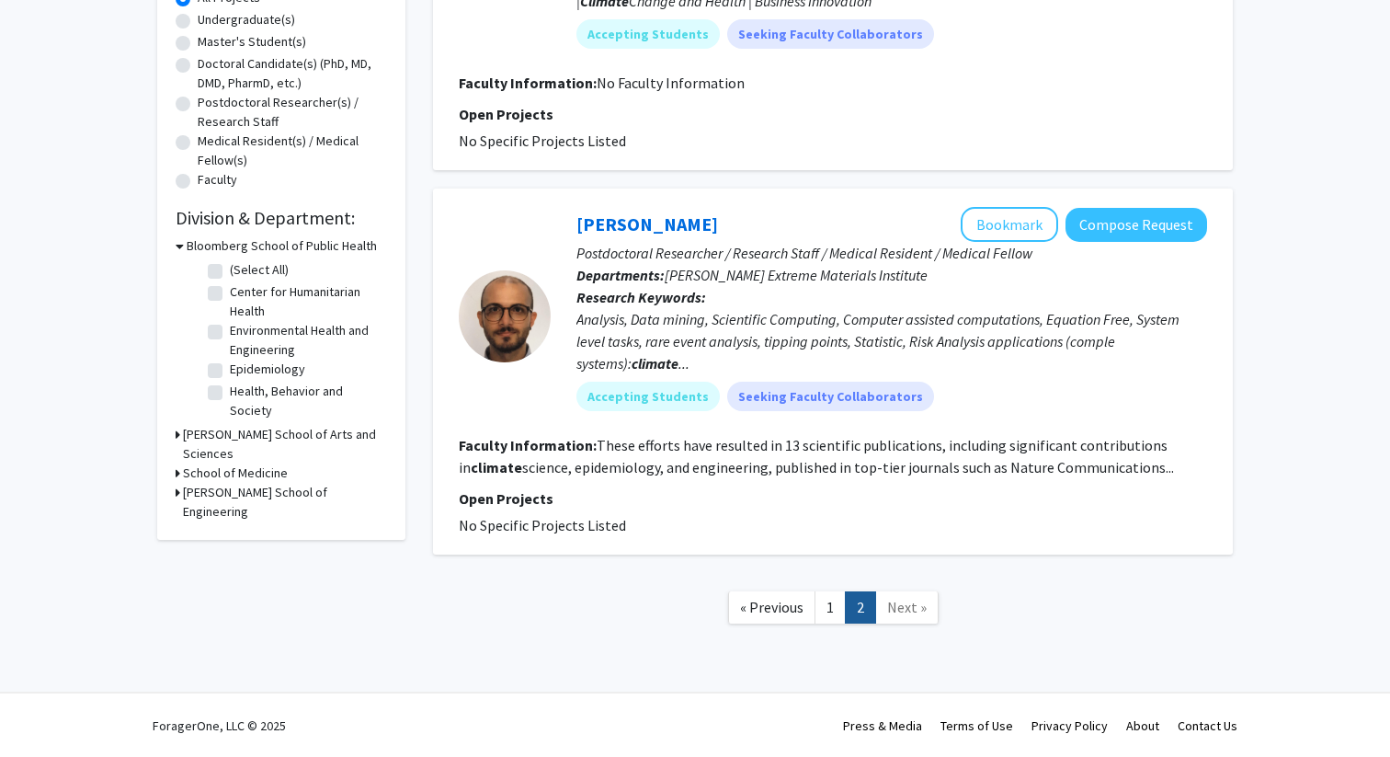
scroll to position [360, 0]
click at [843, 605] on link "1" at bounding box center [830, 606] width 31 height 32
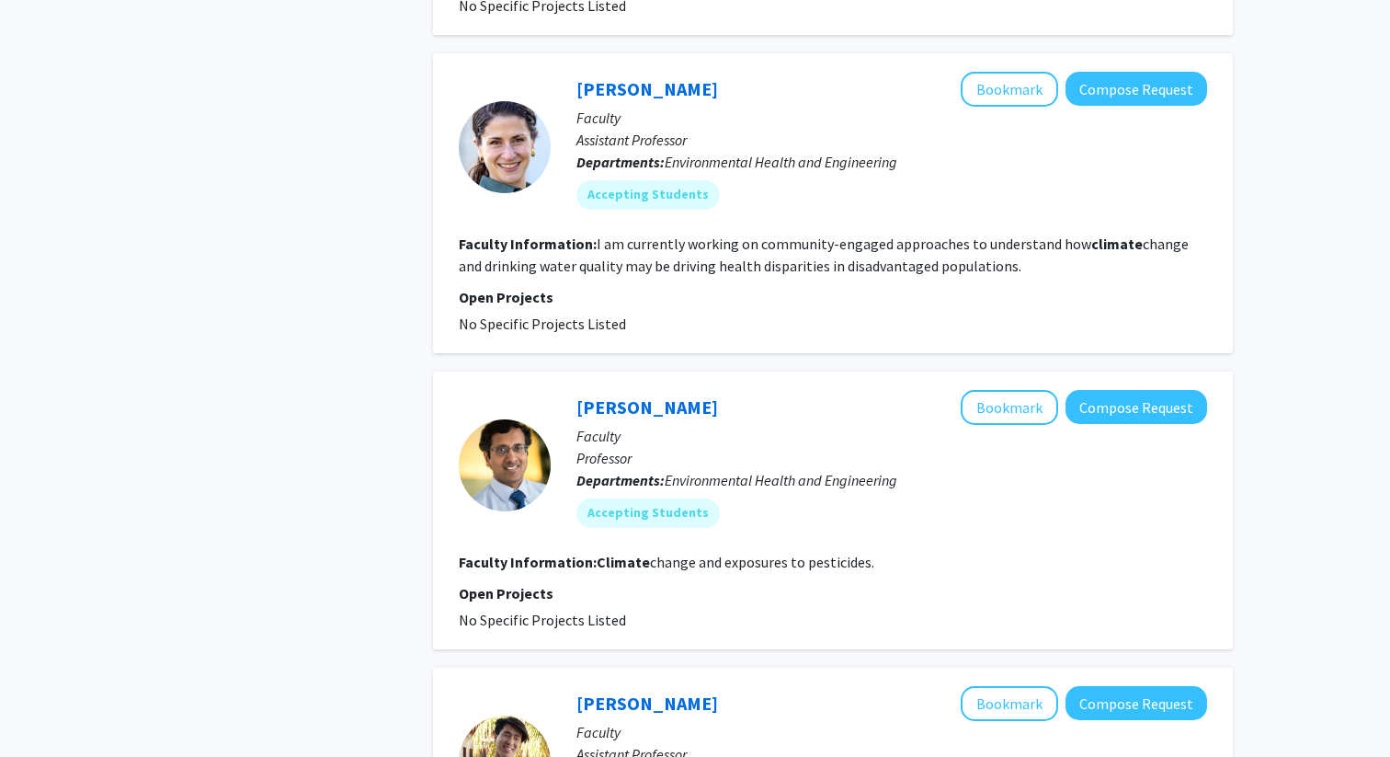
scroll to position [2358, 0]
click at [718, 405] on link "[PERSON_NAME]" at bounding box center [647, 405] width 142 height 23
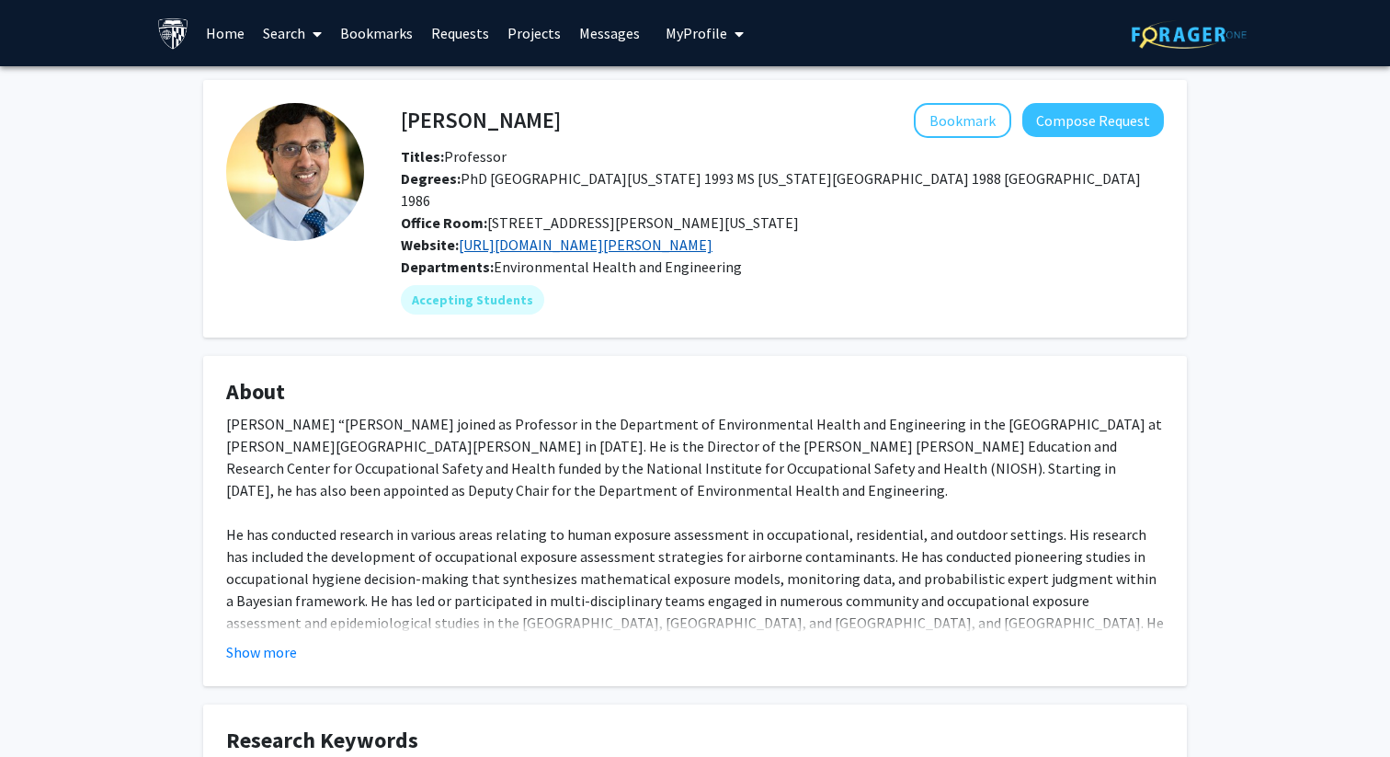
click at [670, 254] on link "[URL][DOMAIN_NAME][PERSON_NAME]" at bounding box center [586, 244] width 254 height 18
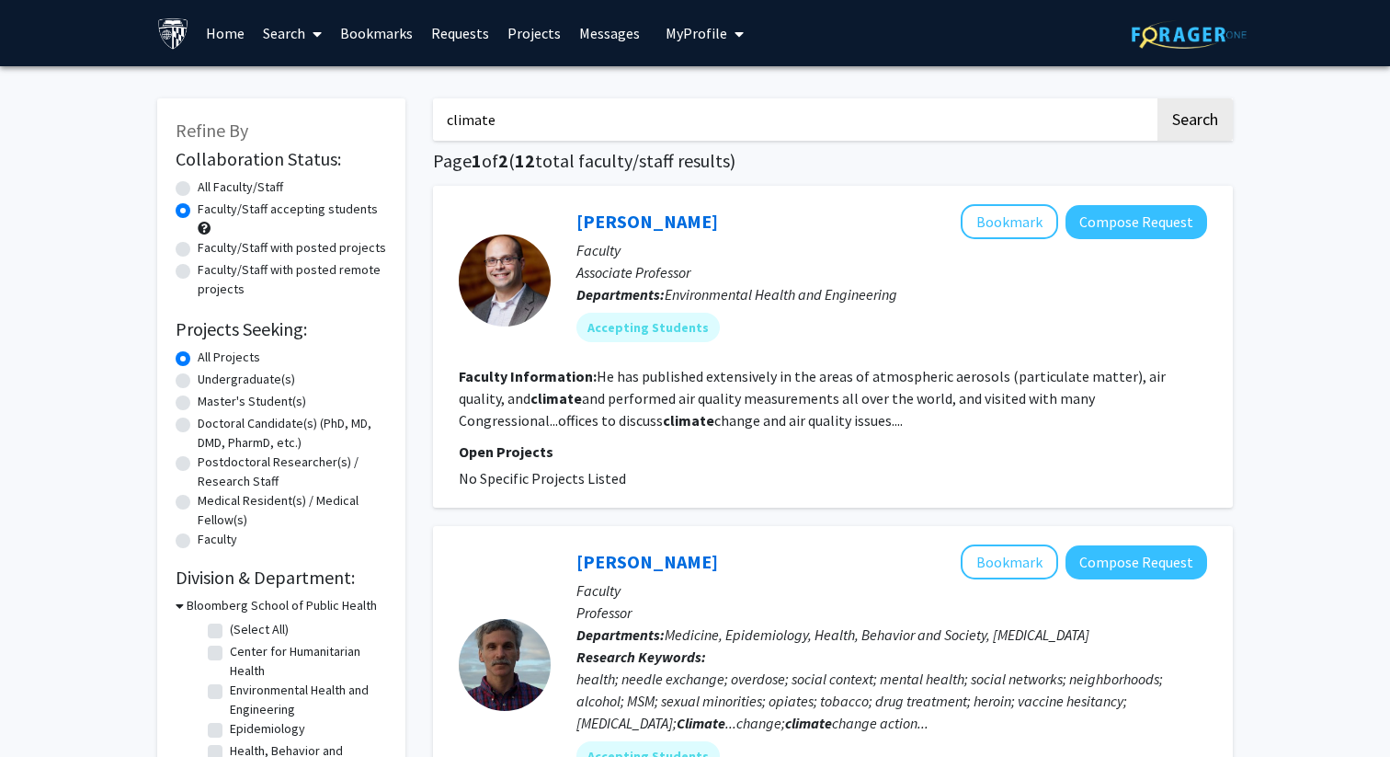
click at [373, 36] on link "Bookmarks" at bounding box center [376, 33] width 91 height 64
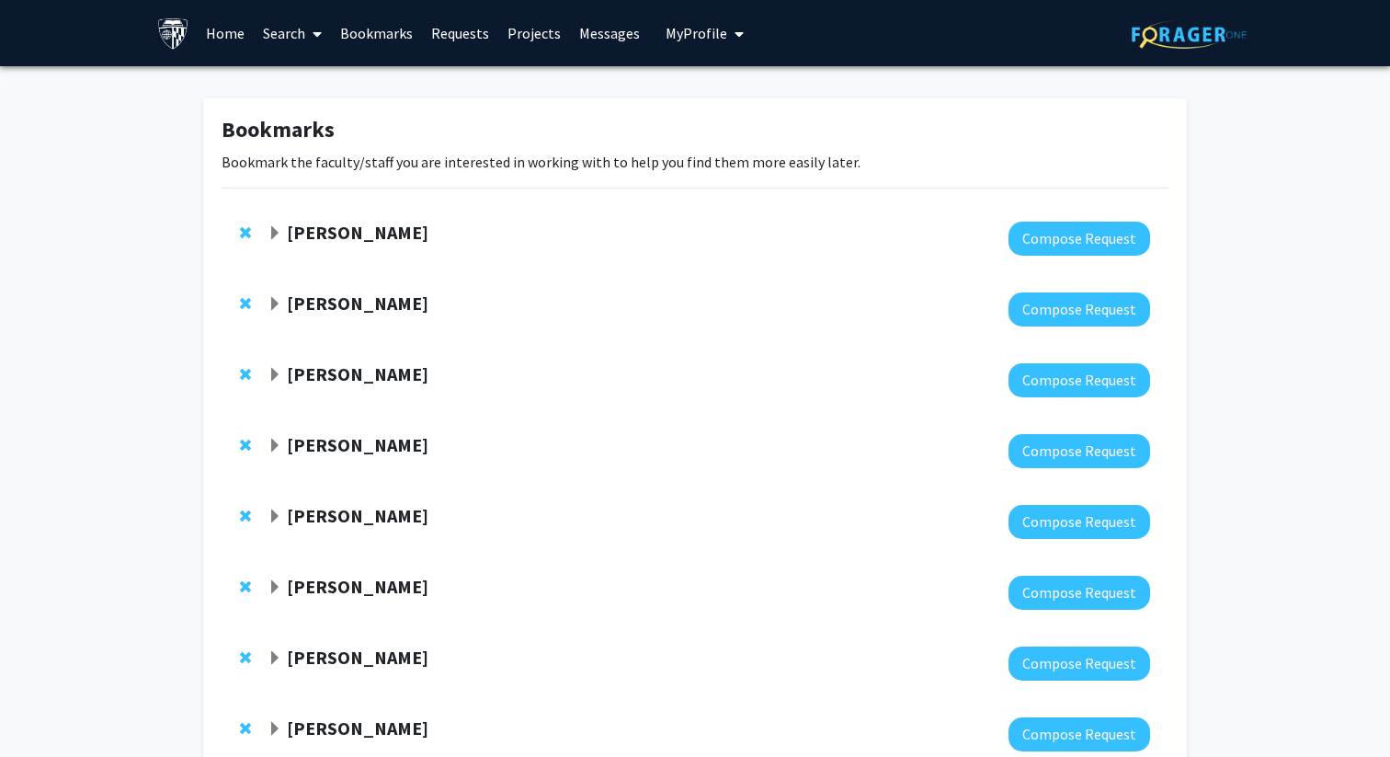
click at [279, 232] on span "Expand Raj Mukherjee Bookmark" at bounding box center [275, 233] width 15 height 15
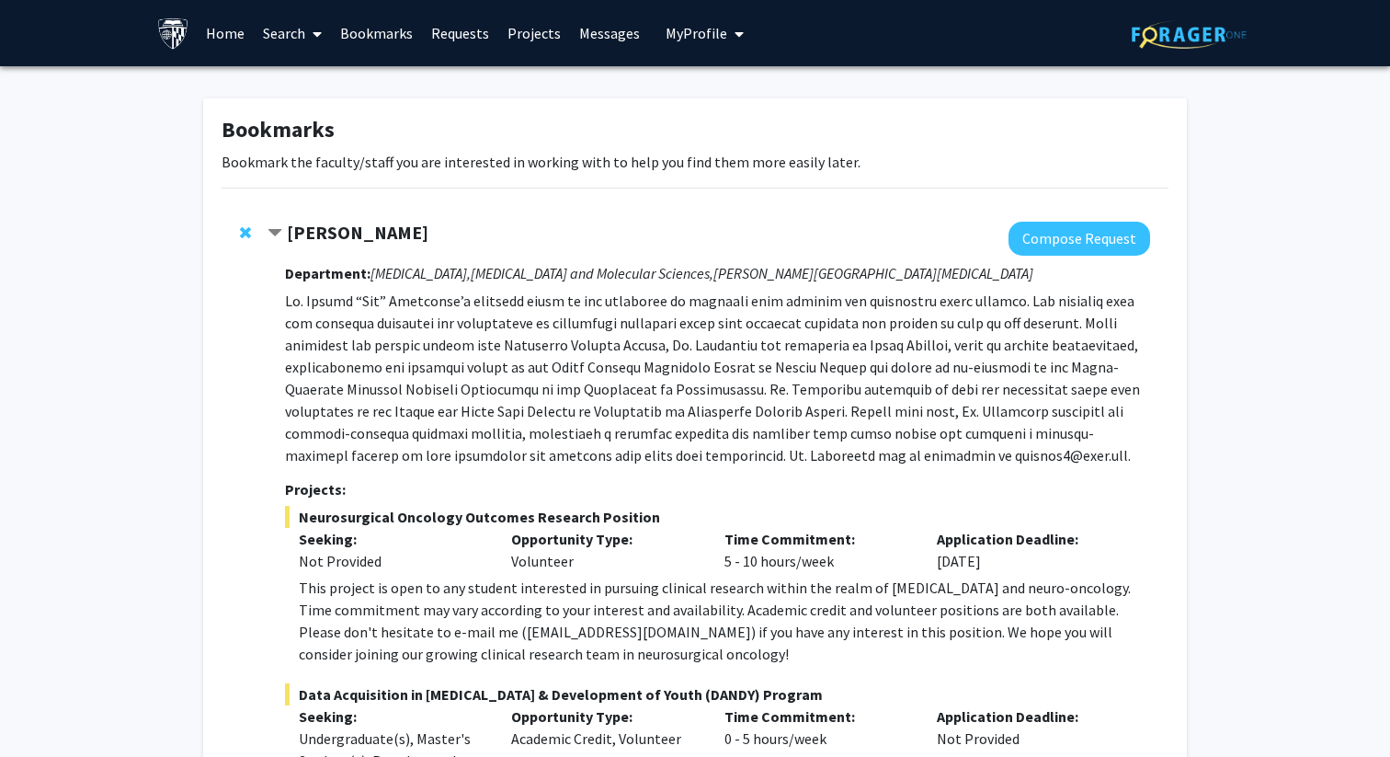
click at [279, 231] on span "Contract Raj Mukherjee Bookmark" at bounding box center [275, 233] width 15 height 15
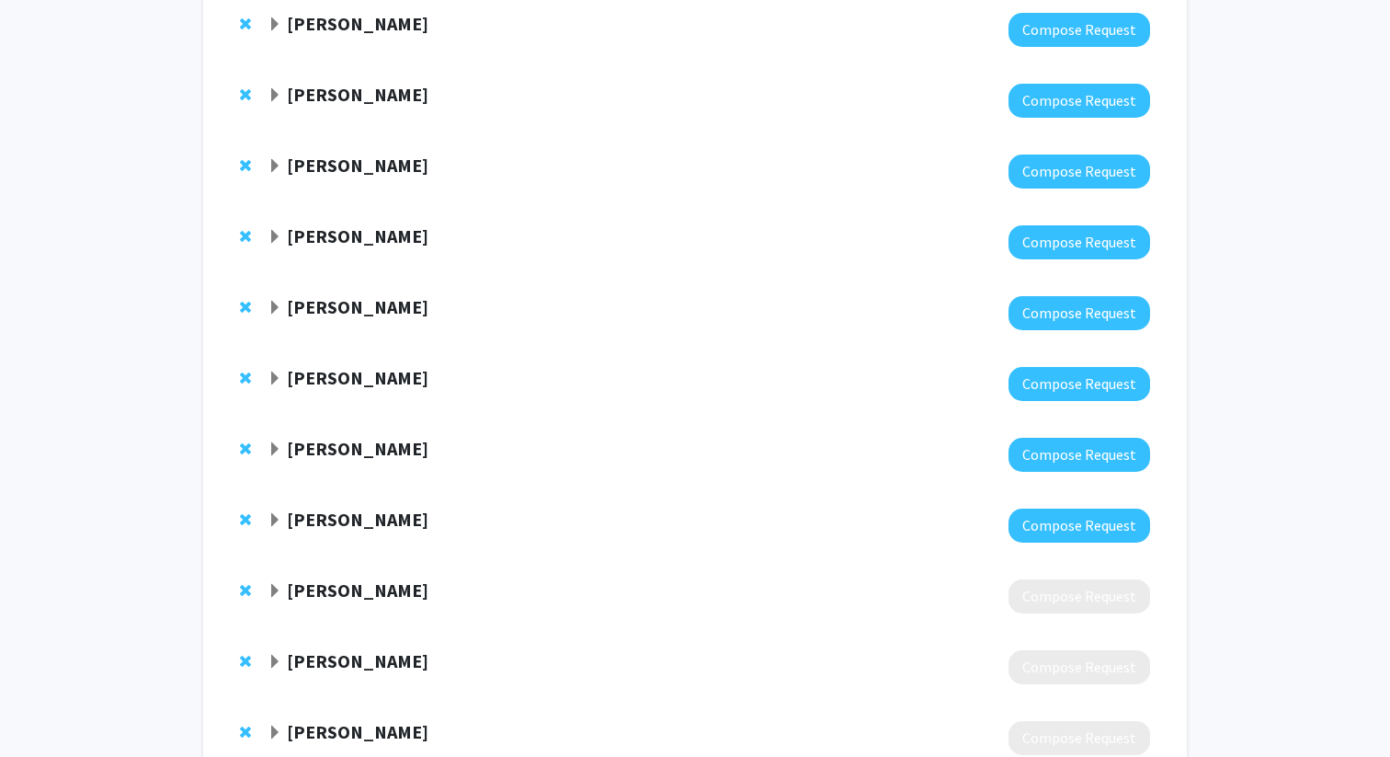
scroll to position [482, 0]
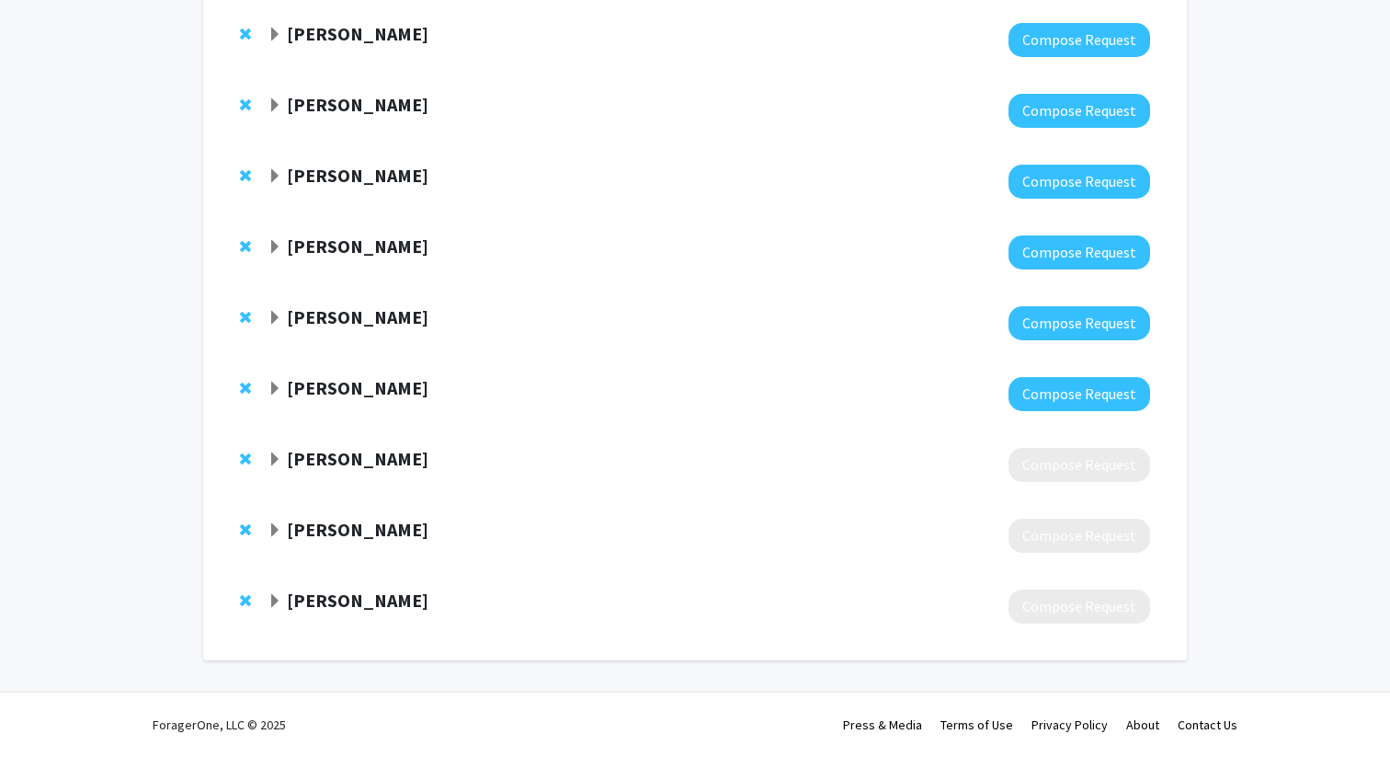
click at [269, 459] on span "Expand Nicole Labruto Bookmark" at bounding box center [275, 459] width 15 height 15
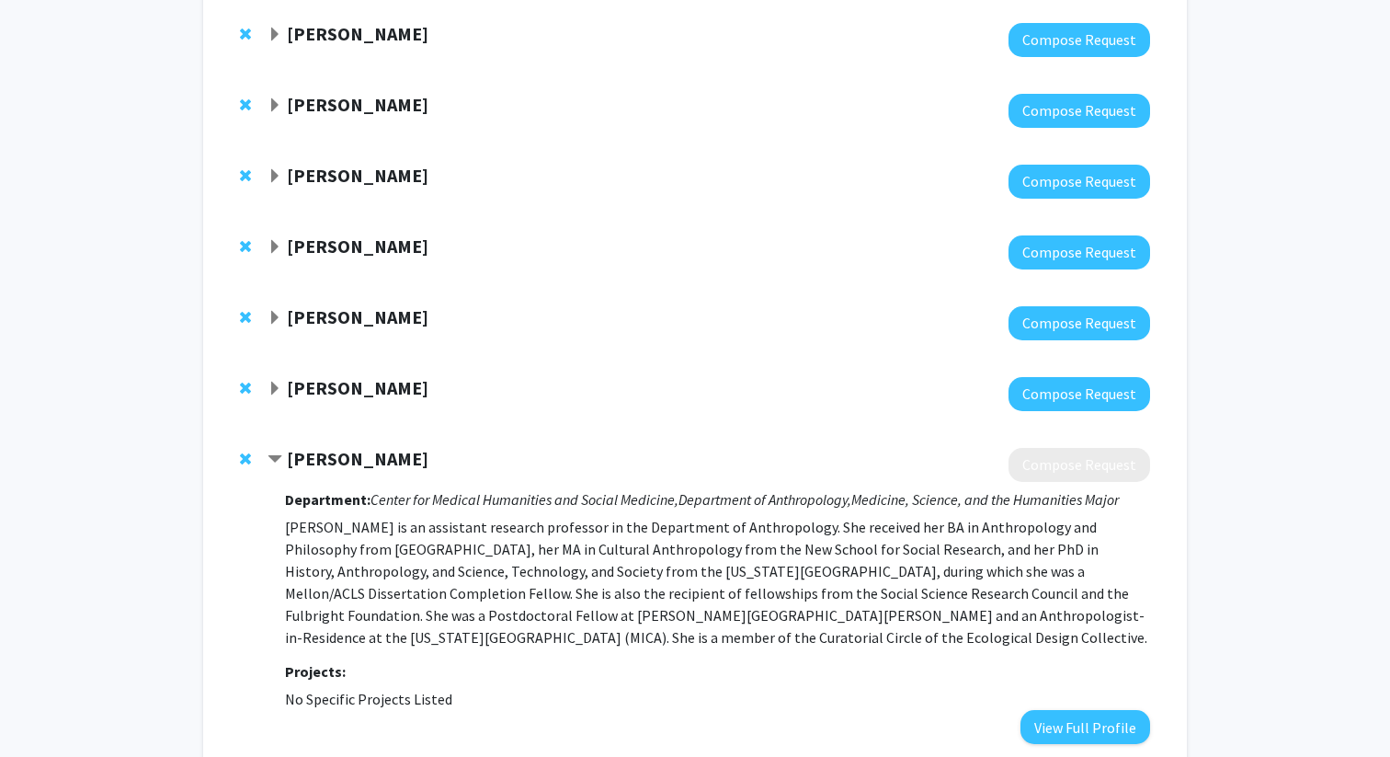
scroll to position [737, 0]
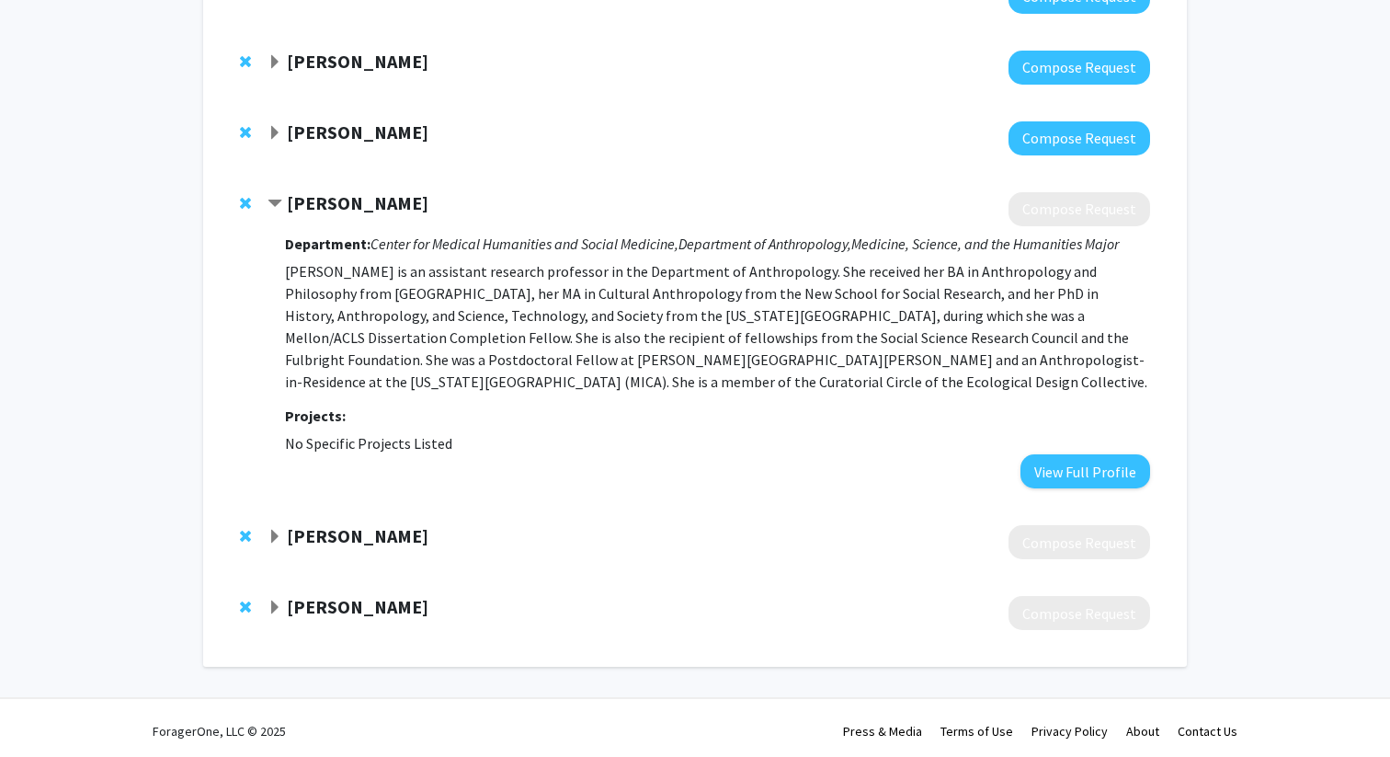
click at [285, 196] on div "[PERSON_NAME]" at bounding box center [466, 203] width 397 height 23
click at [271, 205] on span "Contract Nicole Labruto Bookmark" at bounding box center [275, 204] width 15 height 15
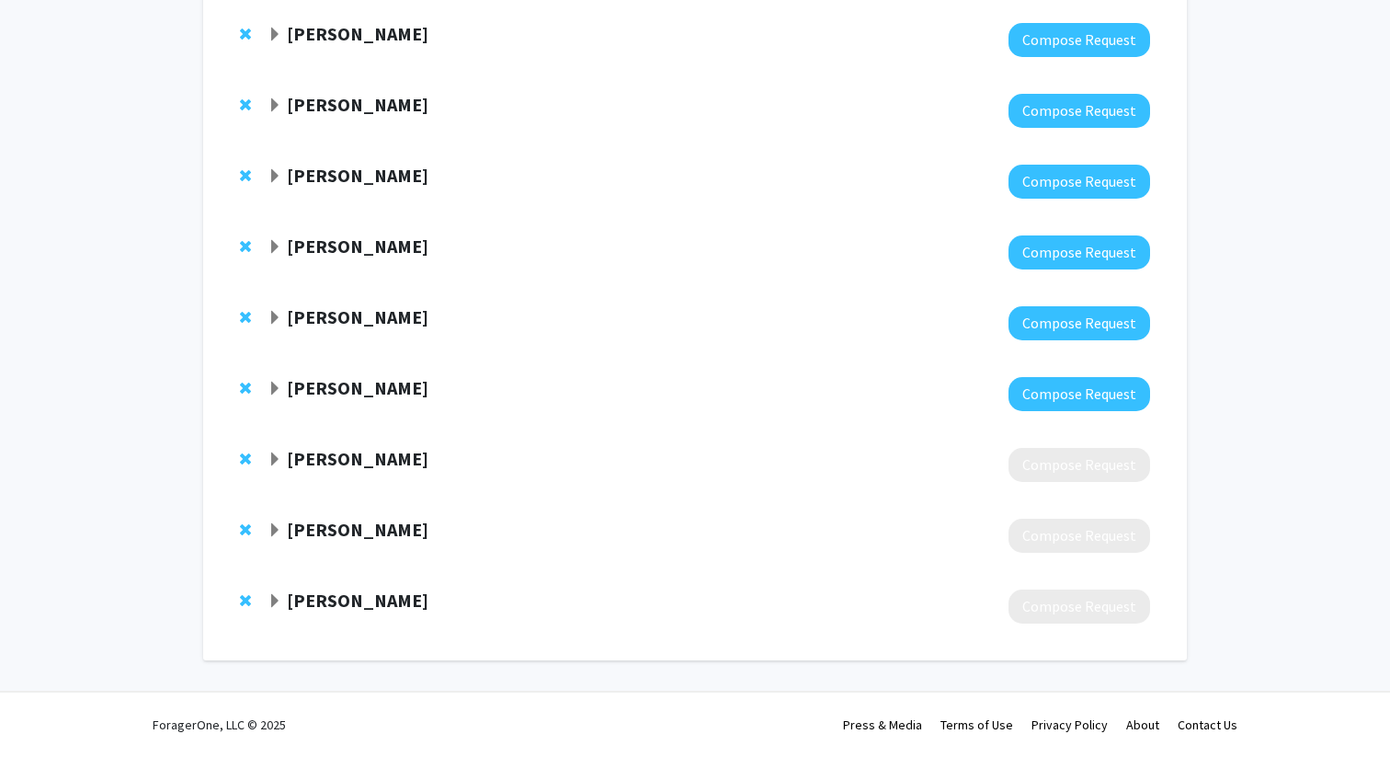
click at [275, 531] on span "Expand Maggie Wear Bookmark" at bounding box center [275, 530] width 15 height 15
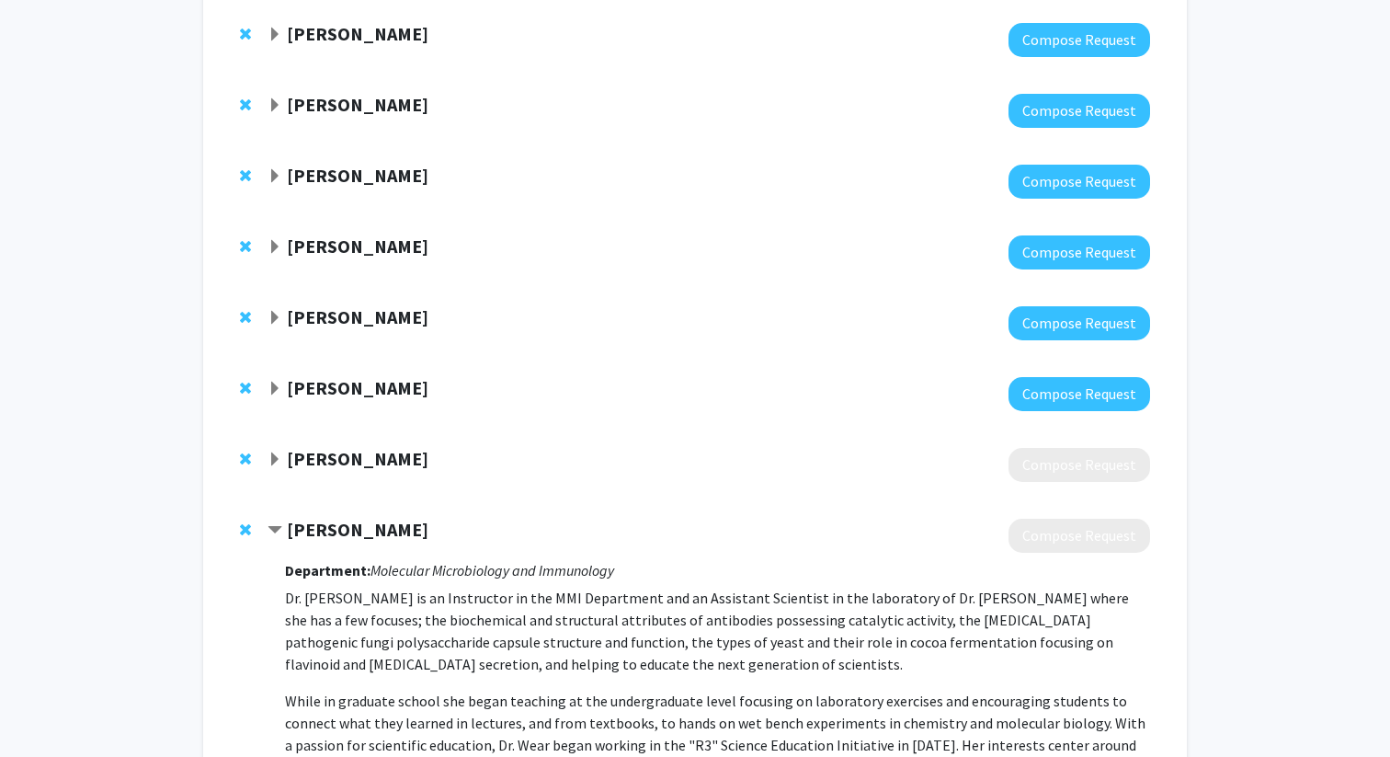
click at [275, 531] on span "Contract Maggie Wear Bookmark" at bounding box center [275, 530] width 15 height 15
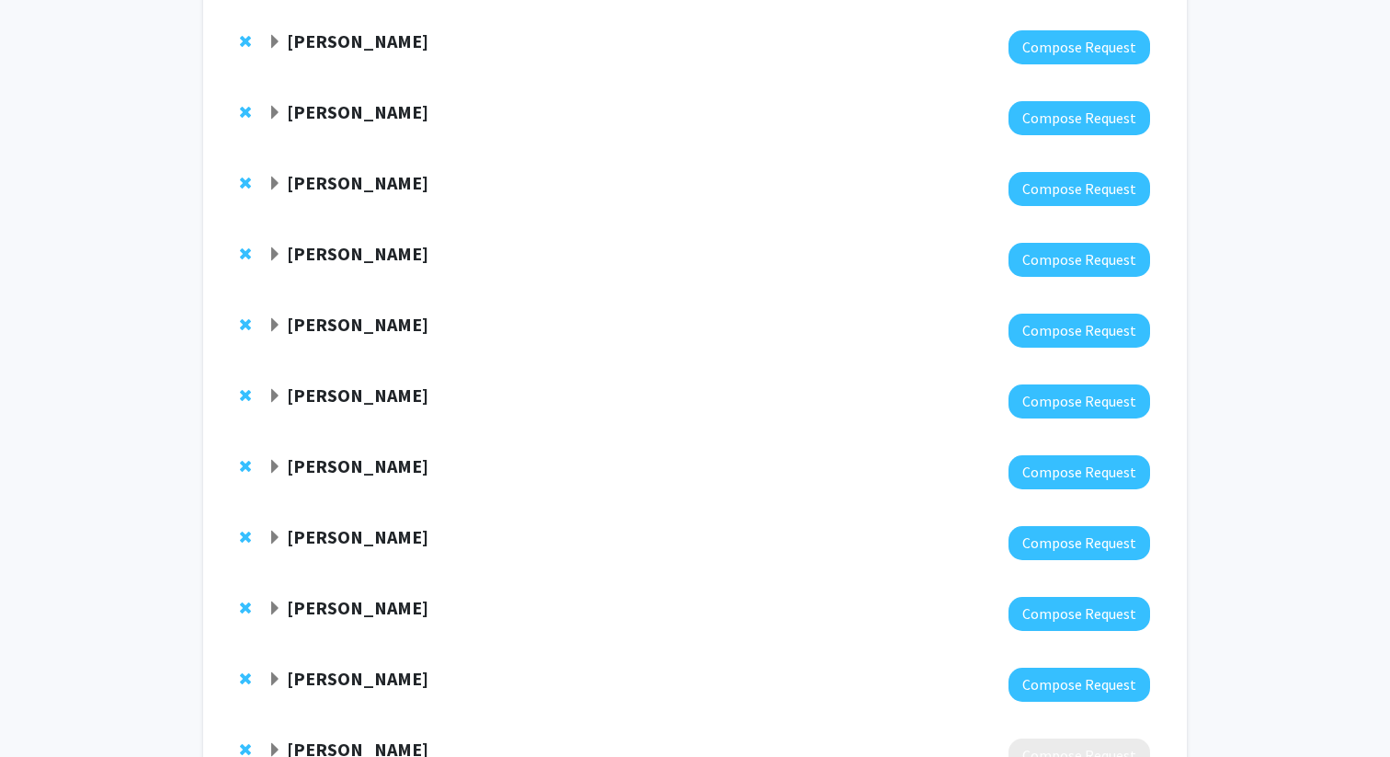
scroll to position [179, 0]
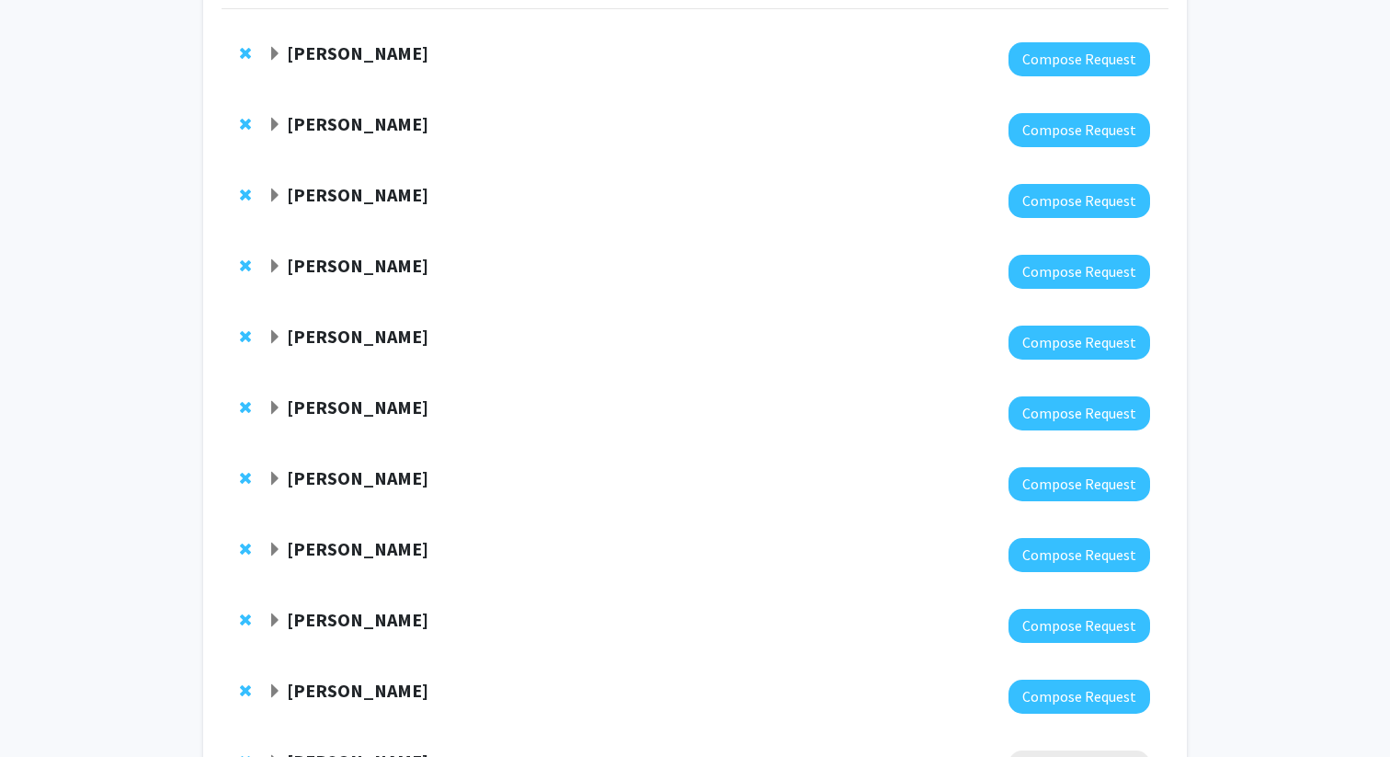
click at [270, 270] on span "Expand Emily Johnson Bookmark" at bounding box center [275, 266] width 15 height 15
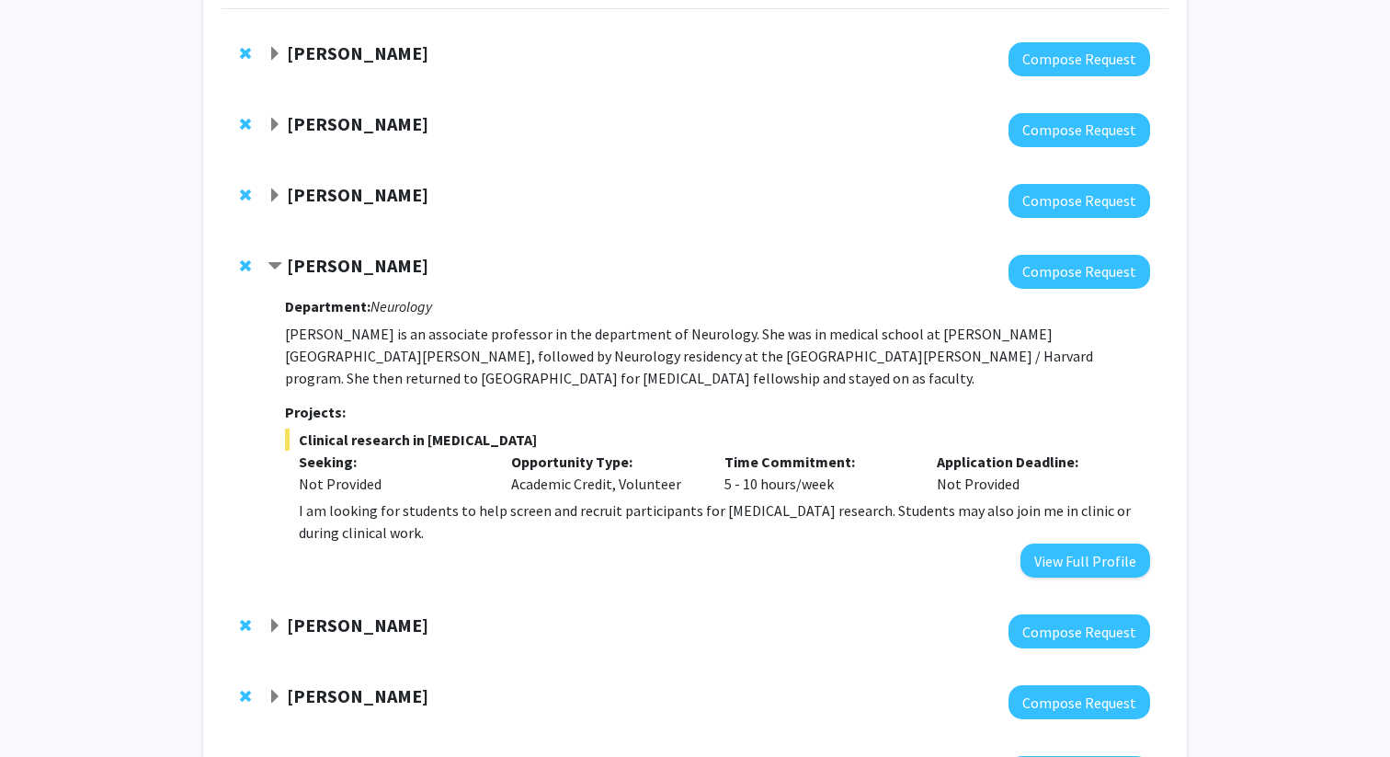
click at [270, 270] on span "Contract Emily Johnson Bookmark" at bounding box center [275, 266] width 15 height 15
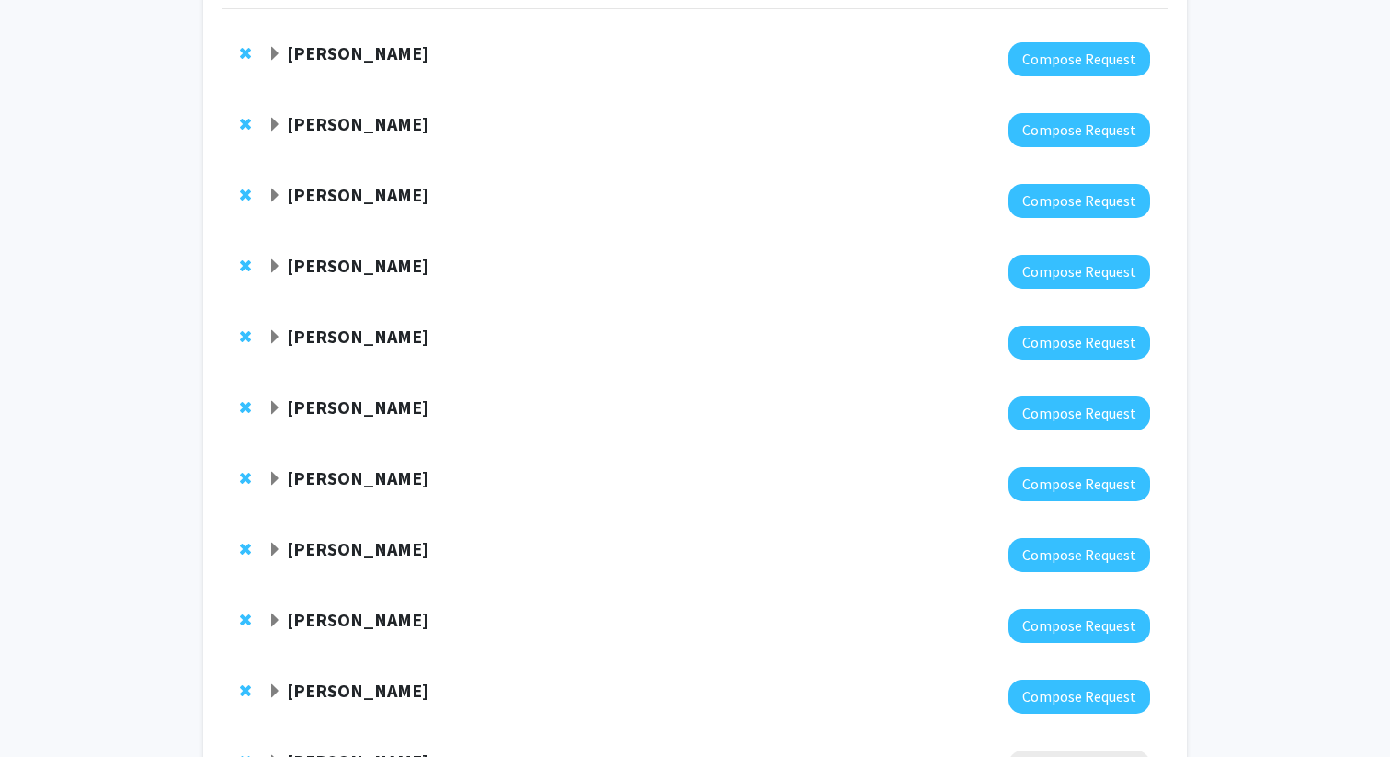
click at [271, 209] on div at bounding box center [709, 201] width 883 height 34
click at [271, 197] on span "Expand Curtiland Deville Bookmark" at bounding box center [275, 195] width 15 height 15
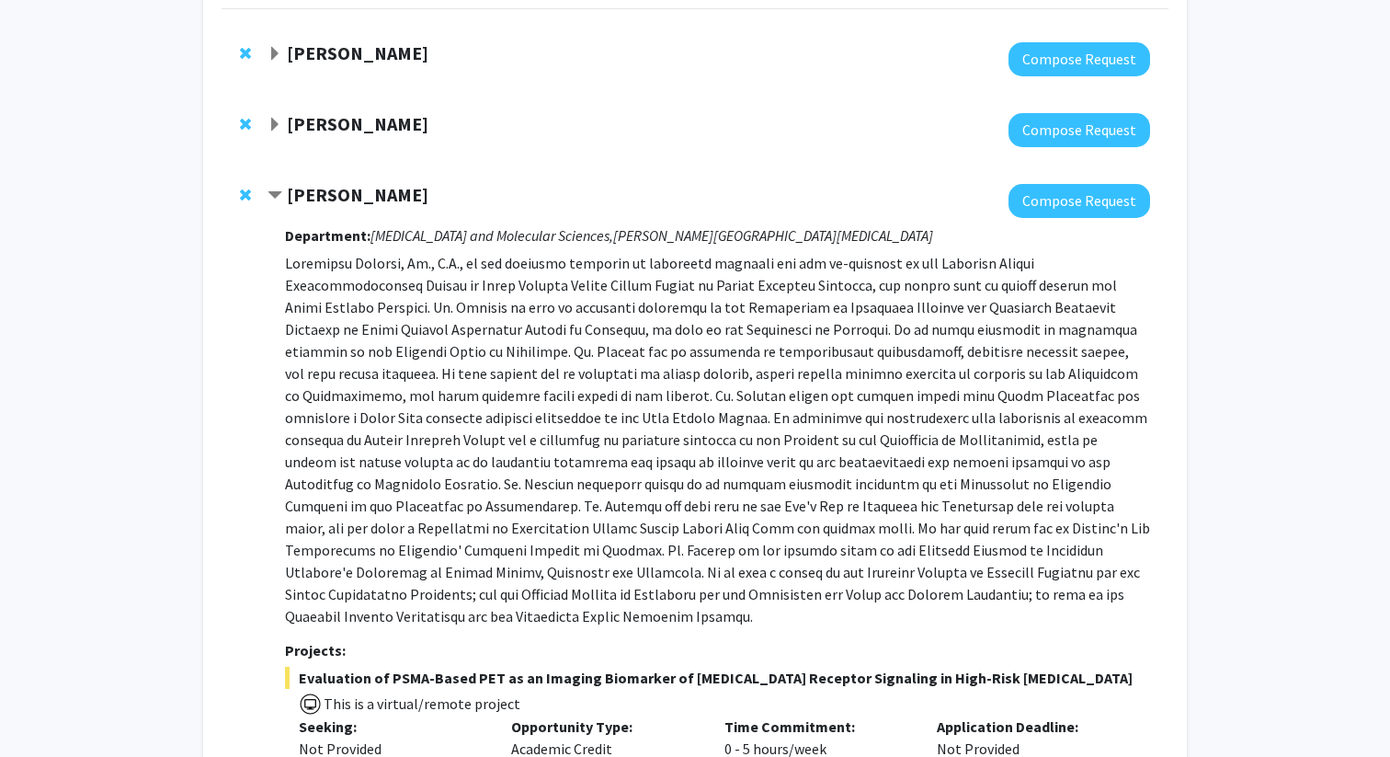
click at [271, 197] on span "Contract Curtiland Deville Bookmark" at bounding box center [275, 195] width 15 height 15
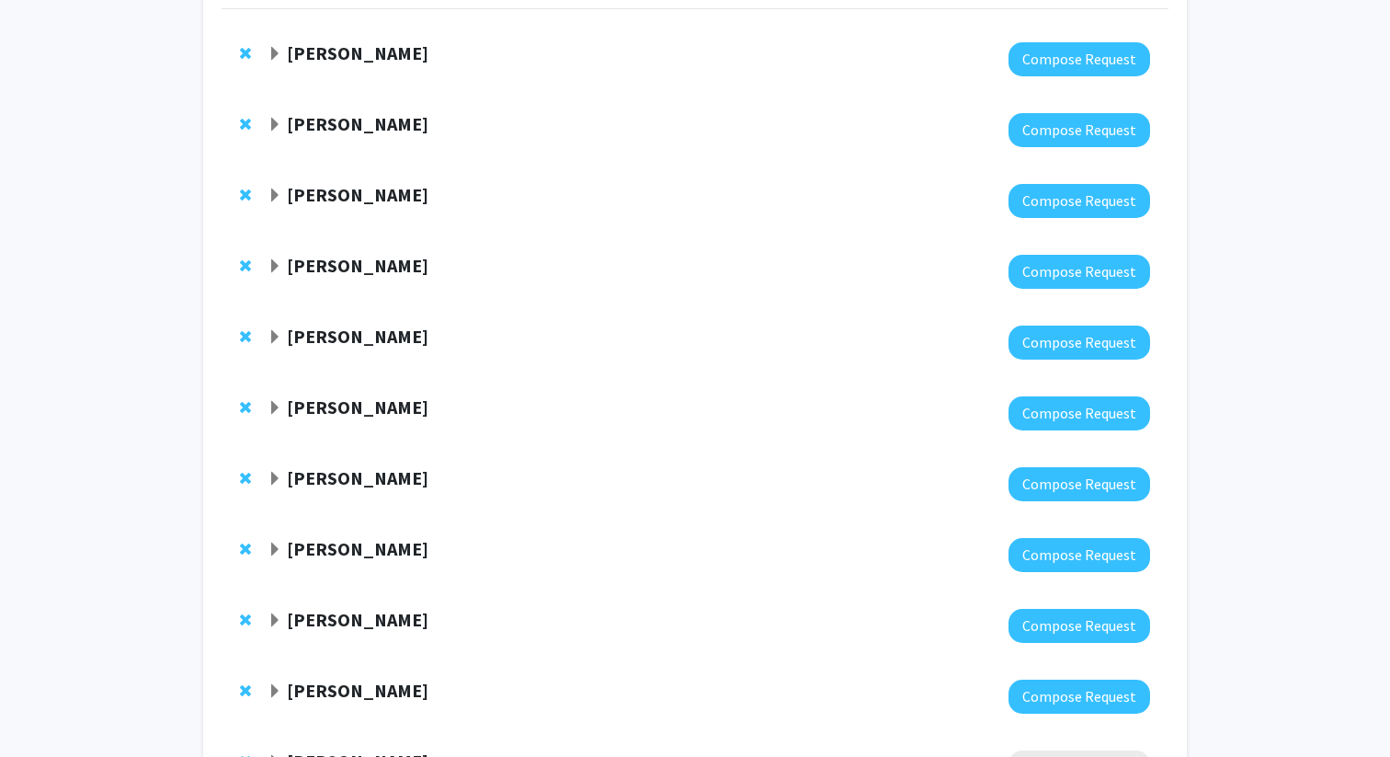
click at [266, 346] on div "[PERSON_NAME] Compose Request" at bounding box center [695, 342] width 947 height 71
click at [273, 333] on span "Expand Amy Kim Bookmark" at bounding box center [275, 337] width 15 height 15
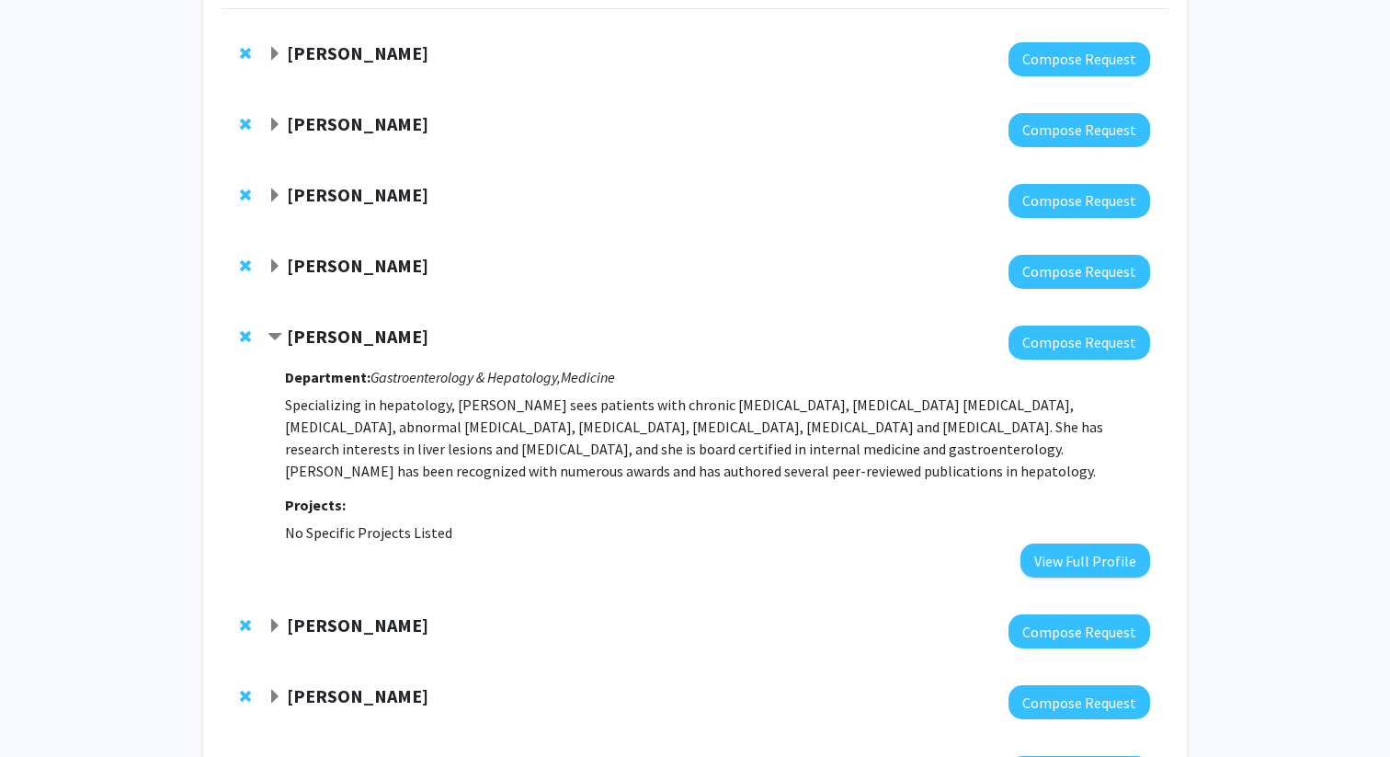
click at [273, 333] on span "Contract Amy Kim Bookmark" at bounding box center [275, 337] width 15 height 15
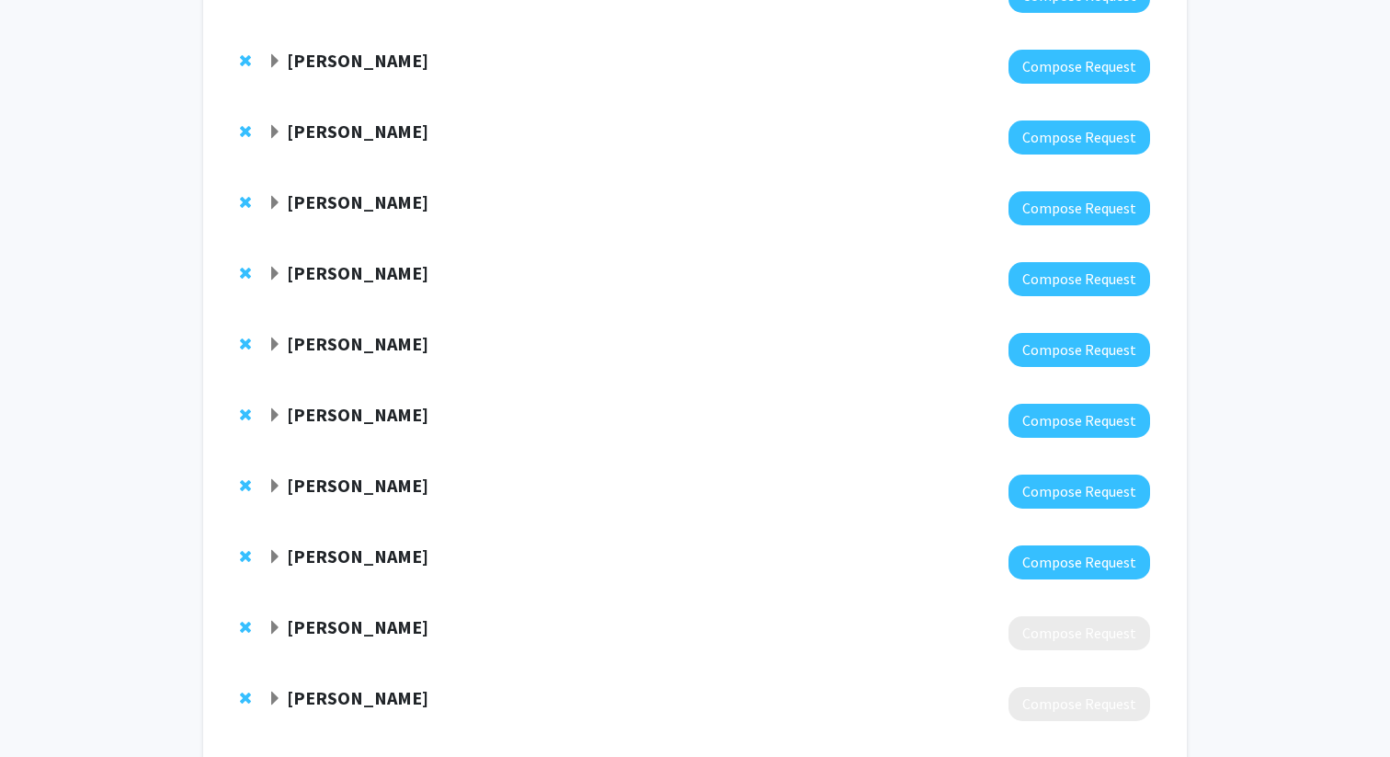
scroll to position [330, 0]
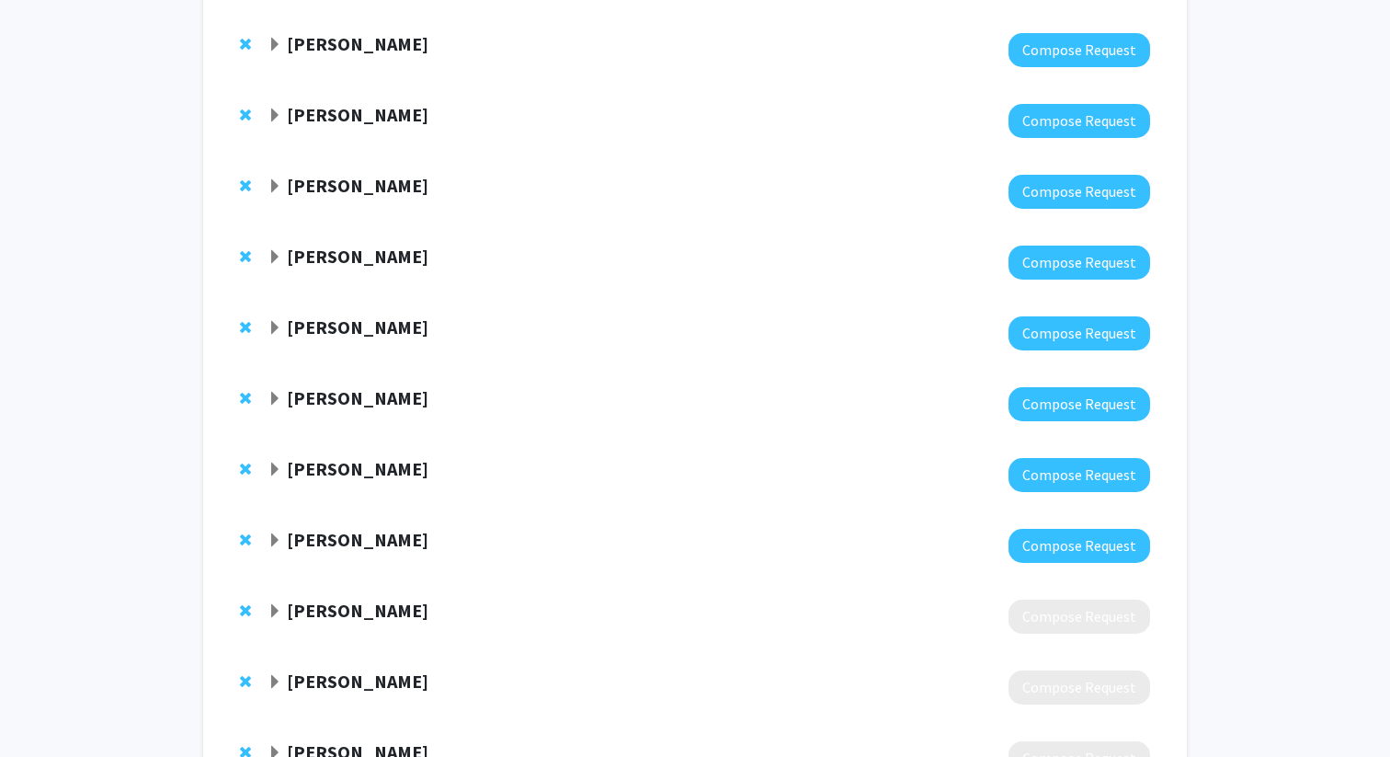
click at [265, 539] on div "[PERSON_NAME] Compose Request" at bounding box center [695, 545] width 947 height 71
click at [268, 538] on span "Expand Nazli Turken Bookmark" at bounding box center [275, 540] width 15 height 15
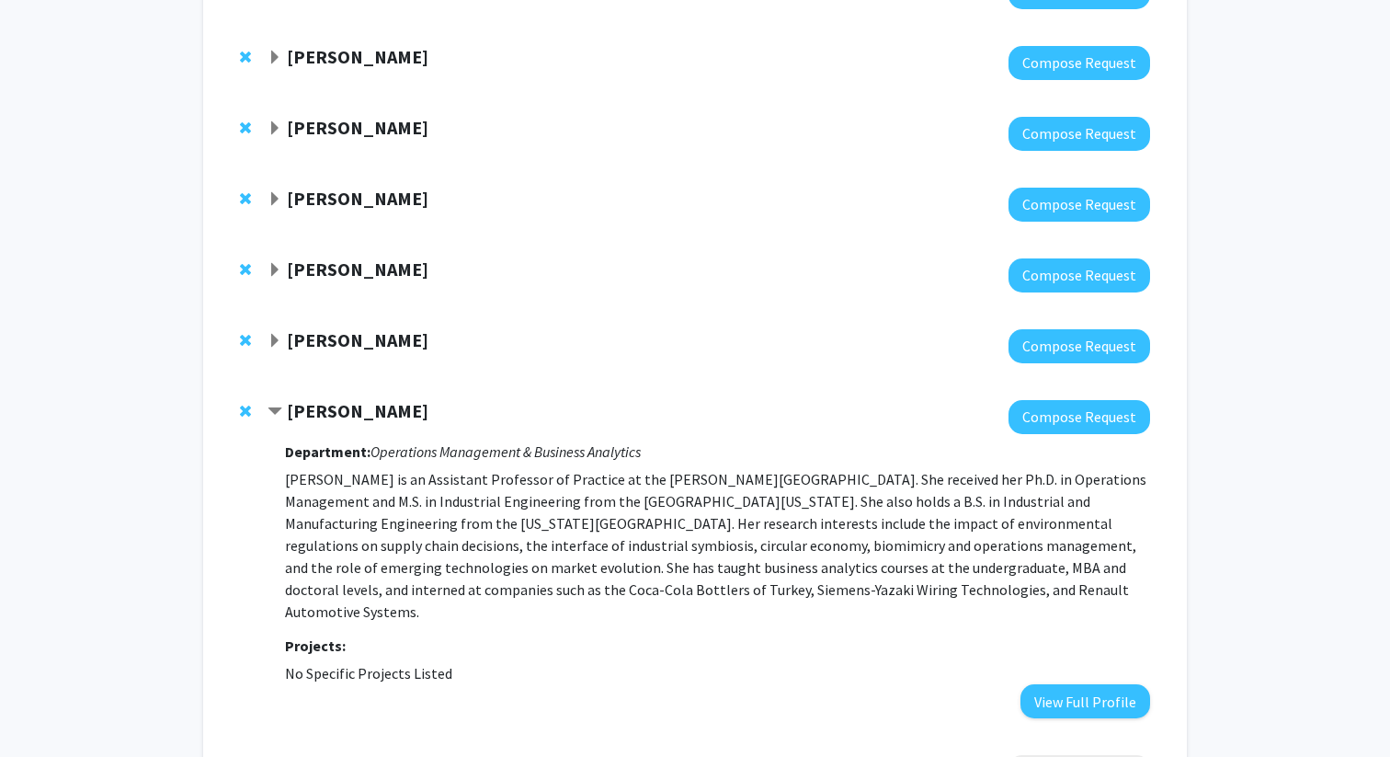
scroll to position [470, 0]
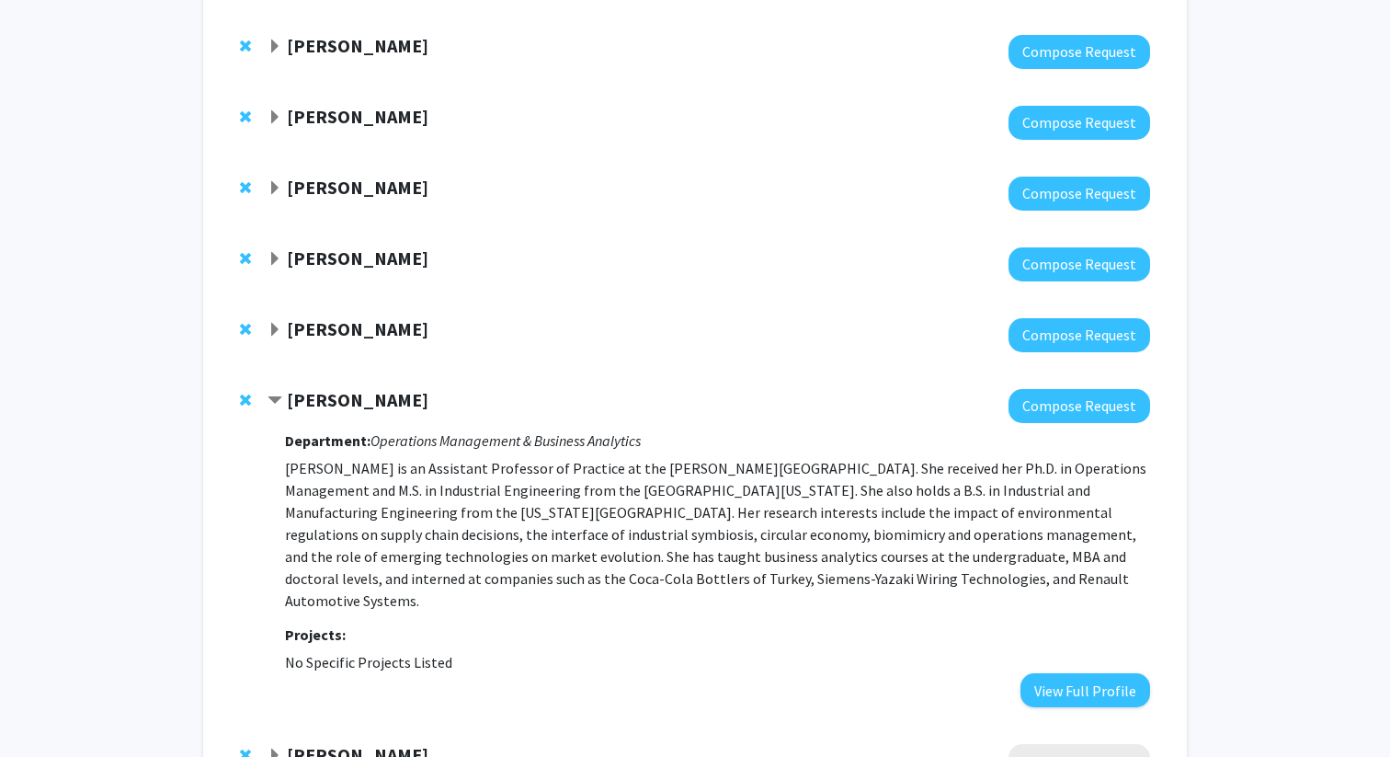
click at [336, 403] on strong "[PERSON_NAME]" at bounding box center [358, 399] width 142 height 23
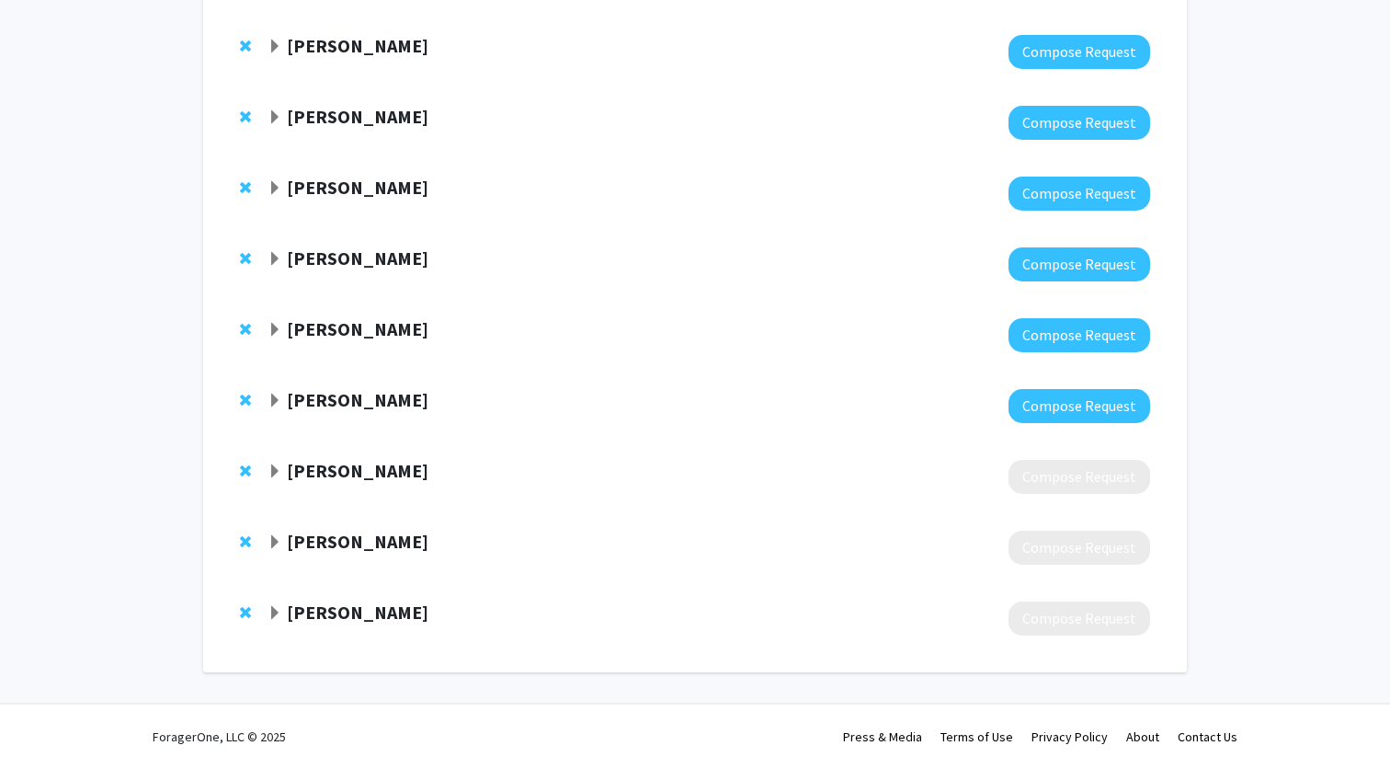
click at [349, 403] on strong "[PERSON_NAME]" at bounding box center [358, 399] width 142 height 23
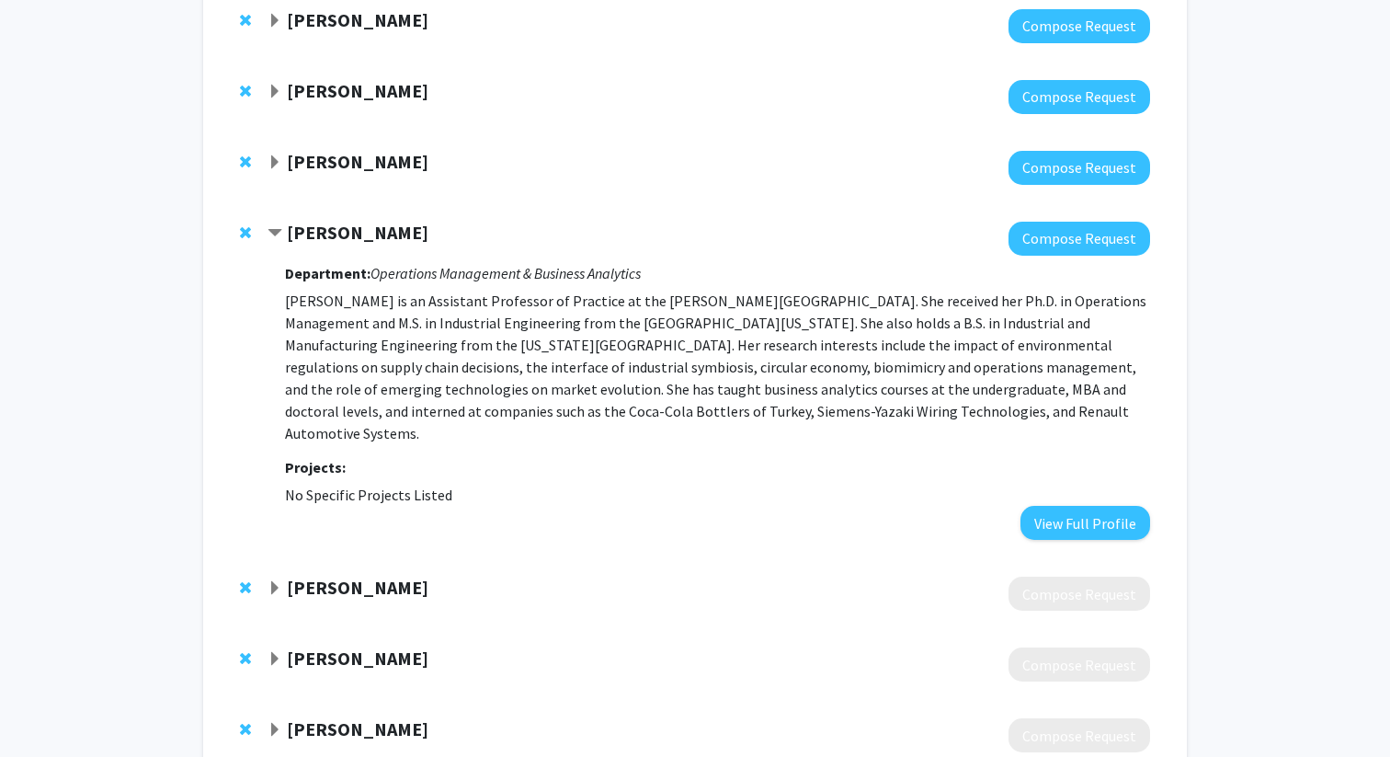
scroll to position [744, 0]
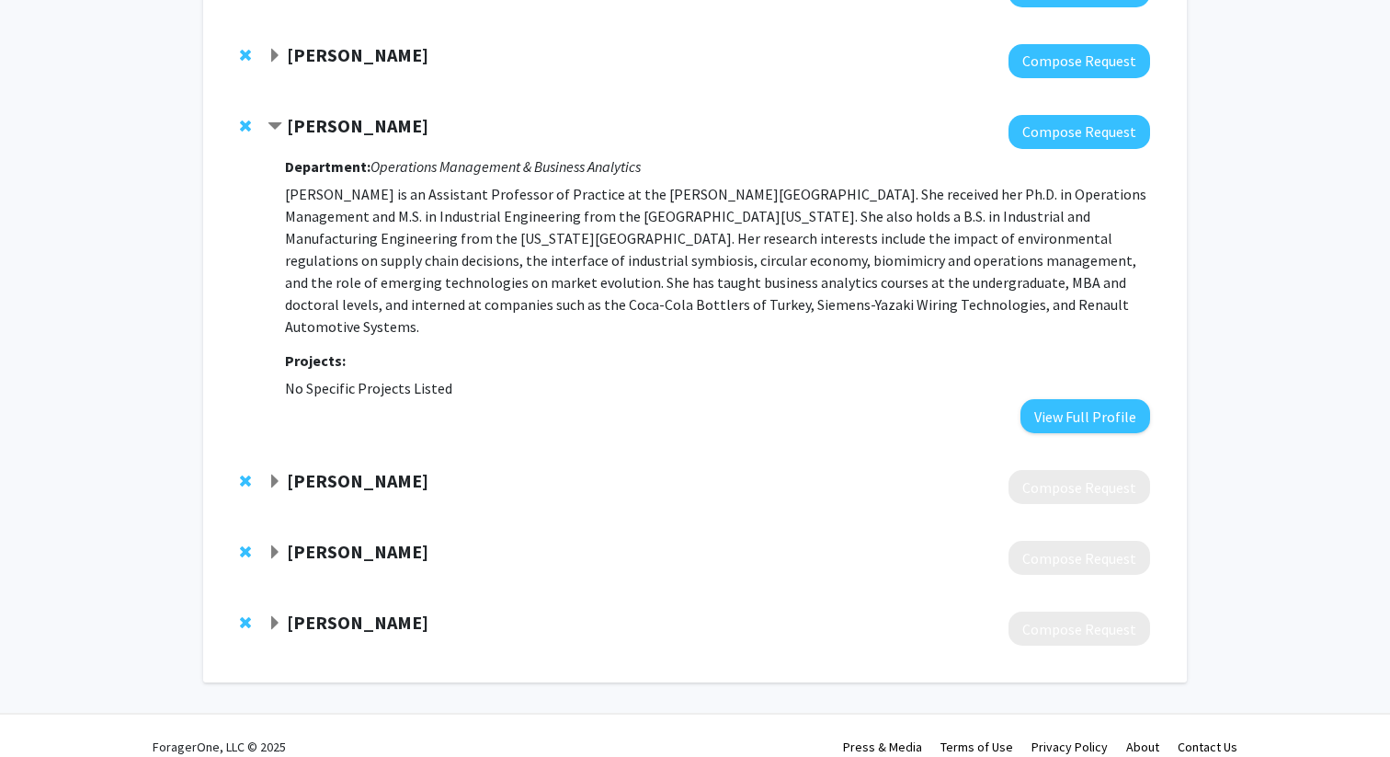
click at [279, 616] on span "Expand Radamés Cordero Bookmark" at bounding box center [275, 623] width 15 height 15
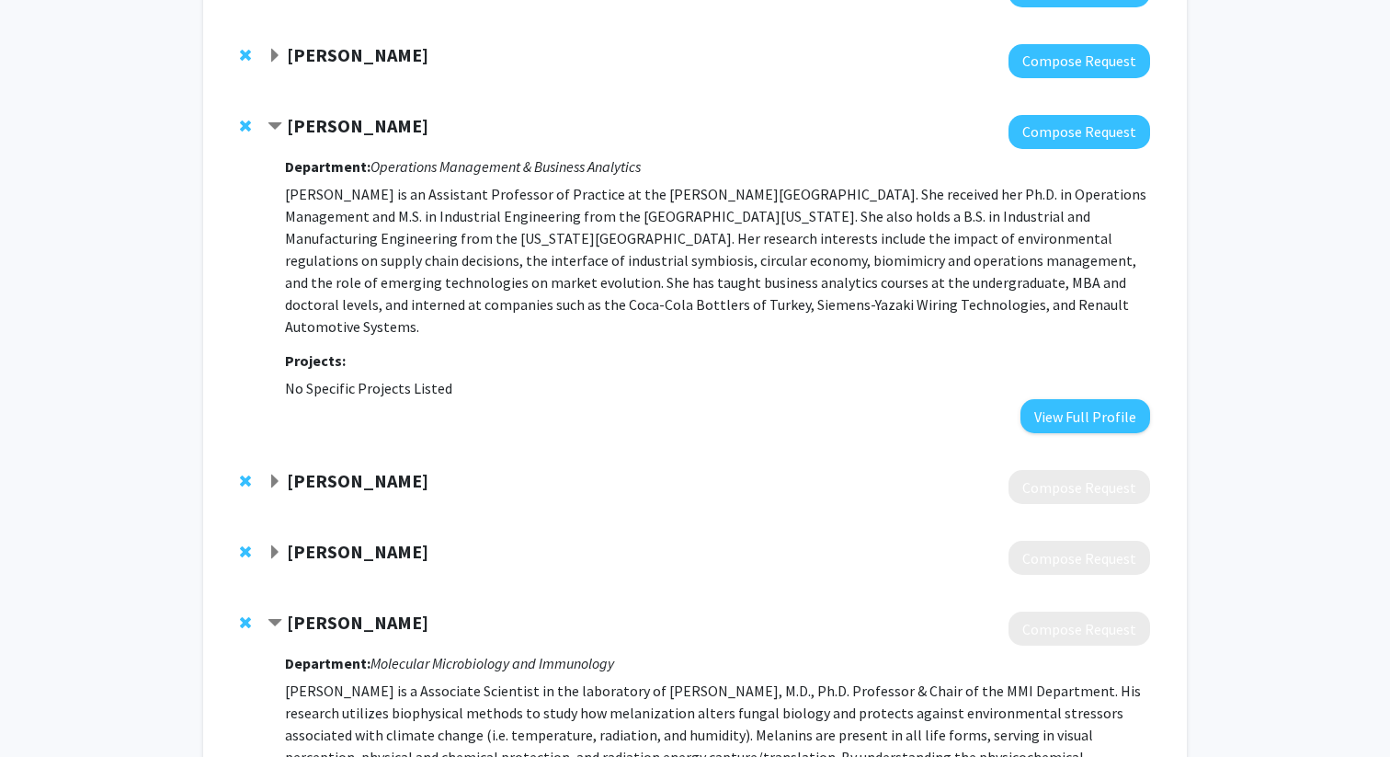
click at [279, 616] on span "Contract Radamés Cordero Bookmark" at bounding box center [275, 623] width 15 height 15
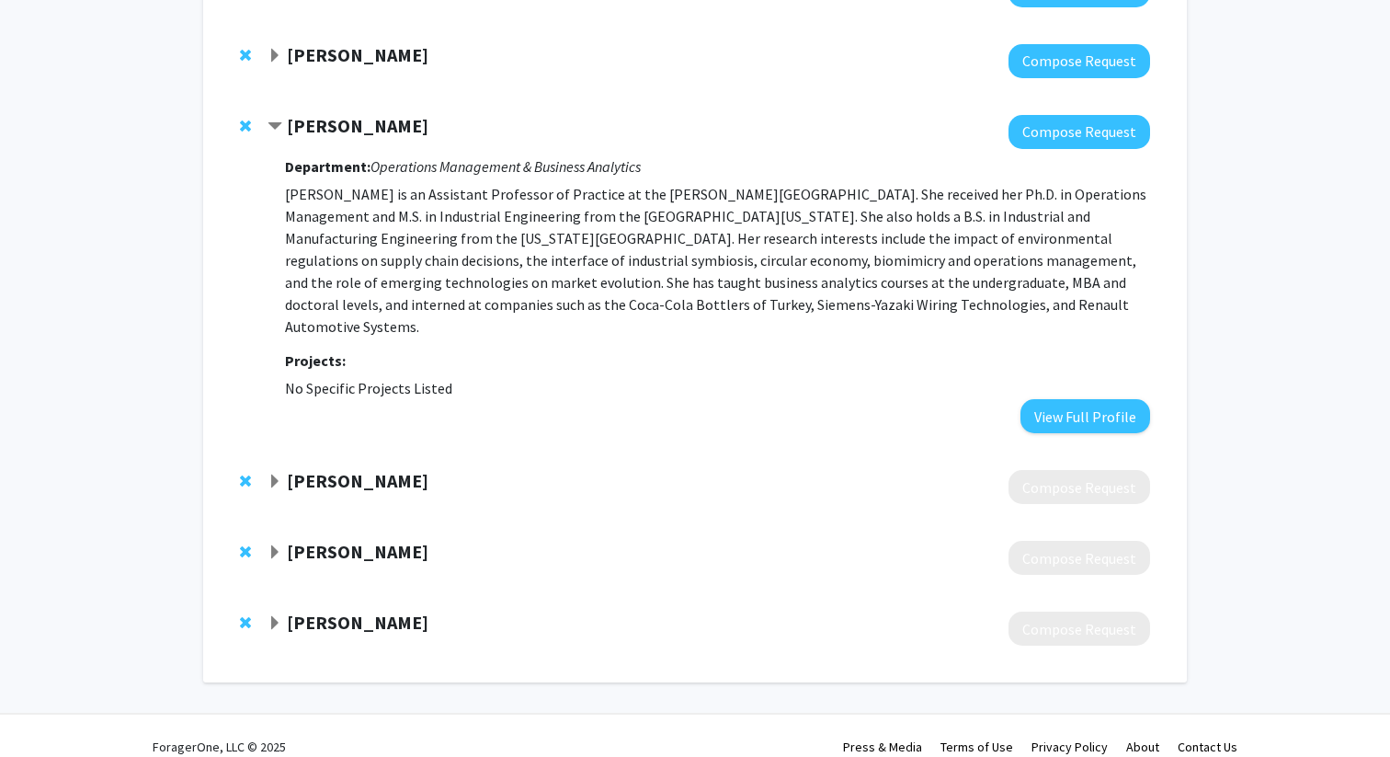
click at [278, 566] on div "[PERSON_NAME] Compose Request" at bounding box center [695, 557] width 947 height 71
click at [278, 542] on div at bounding box center [709, 558] width 883 height 34
click at [277, 545] on span "Expand Maggie Wear Bookmark" at bounding box center [275, 552] width 15 height 15
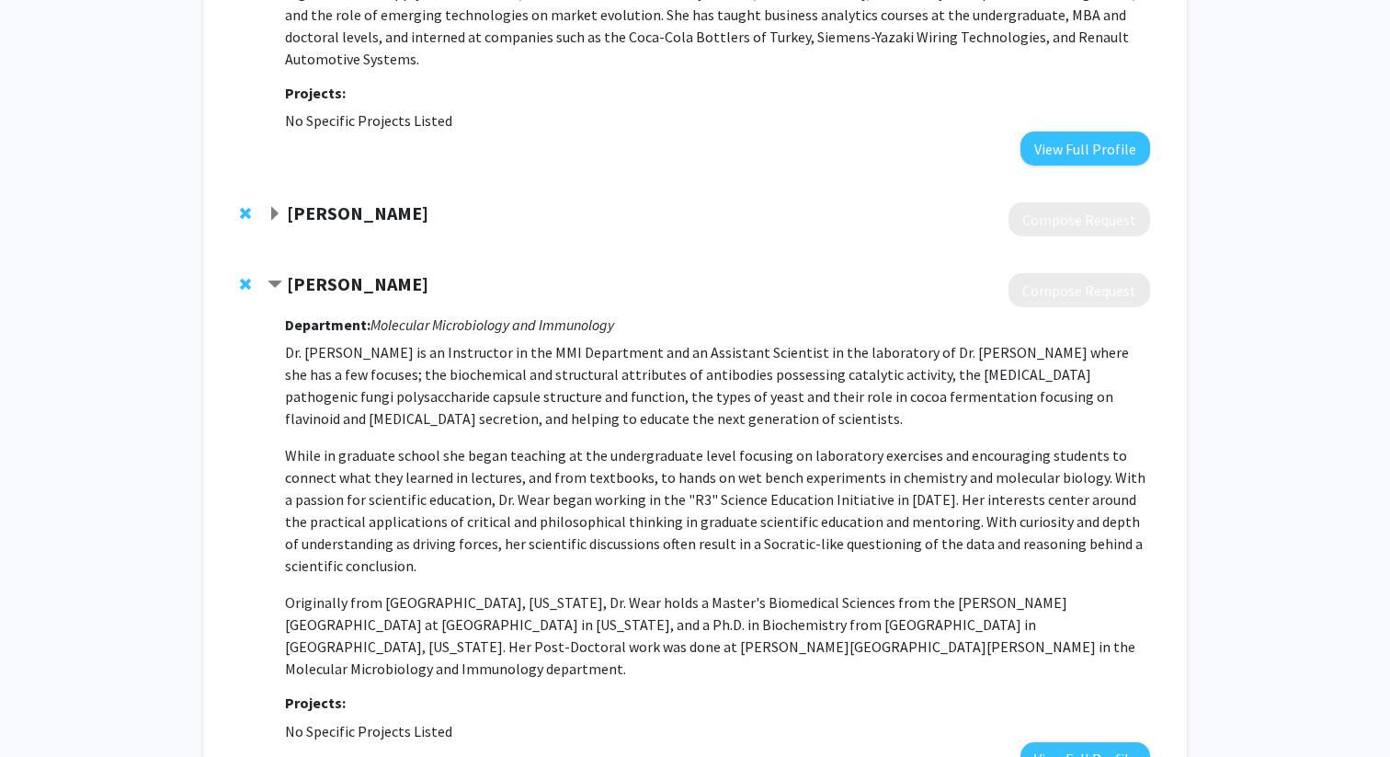
scroll to position [1014, 0]
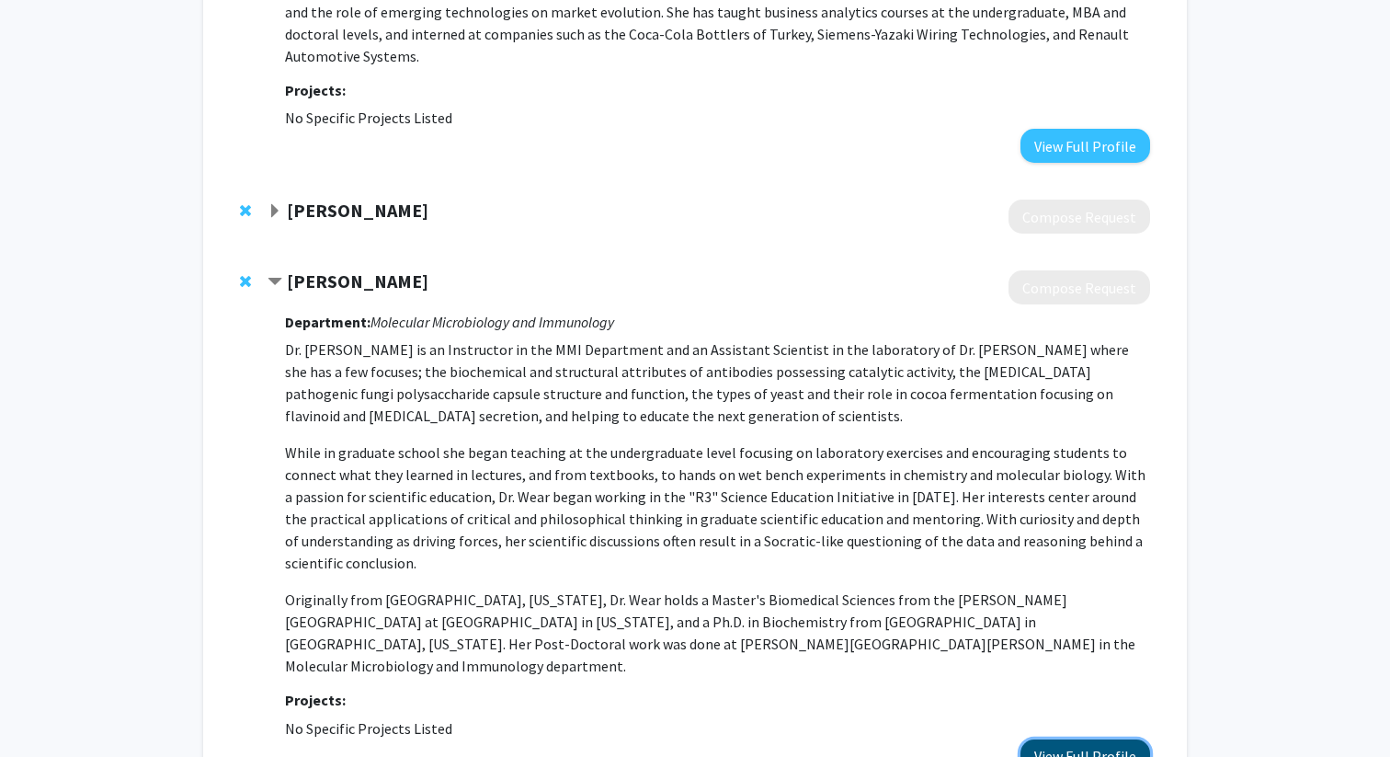
click at [1042, 739] on button "View Full Profile" at bounding box center [1085, 756] width 130 height 34
click at [277, 204] on span "Expand Nicole Labruto Bookmark" at bounding box center [275, 211] width 15 height 15
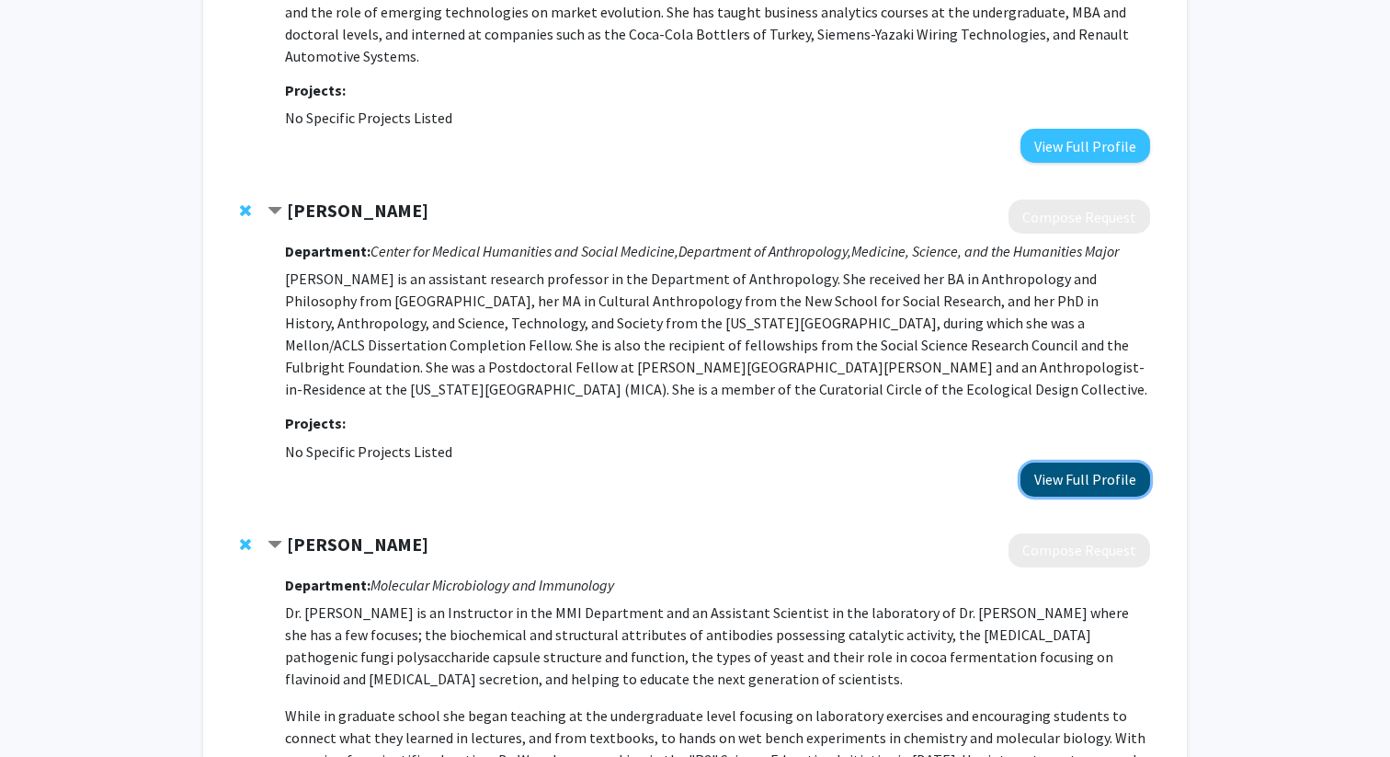
click at [1085, 462] on button "View Full Profile" at bounding box center [1085, 479] width 130 height 34
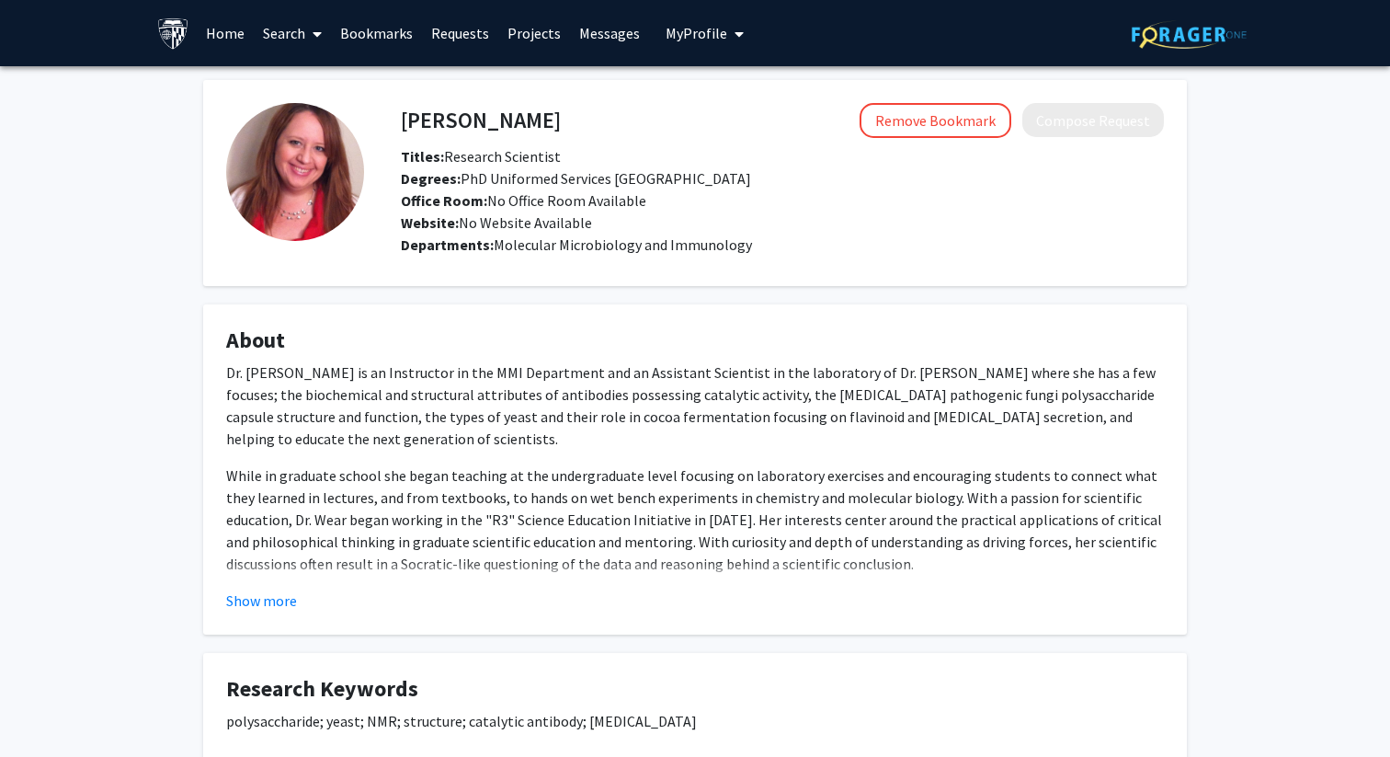
scroll to position [127, 0]
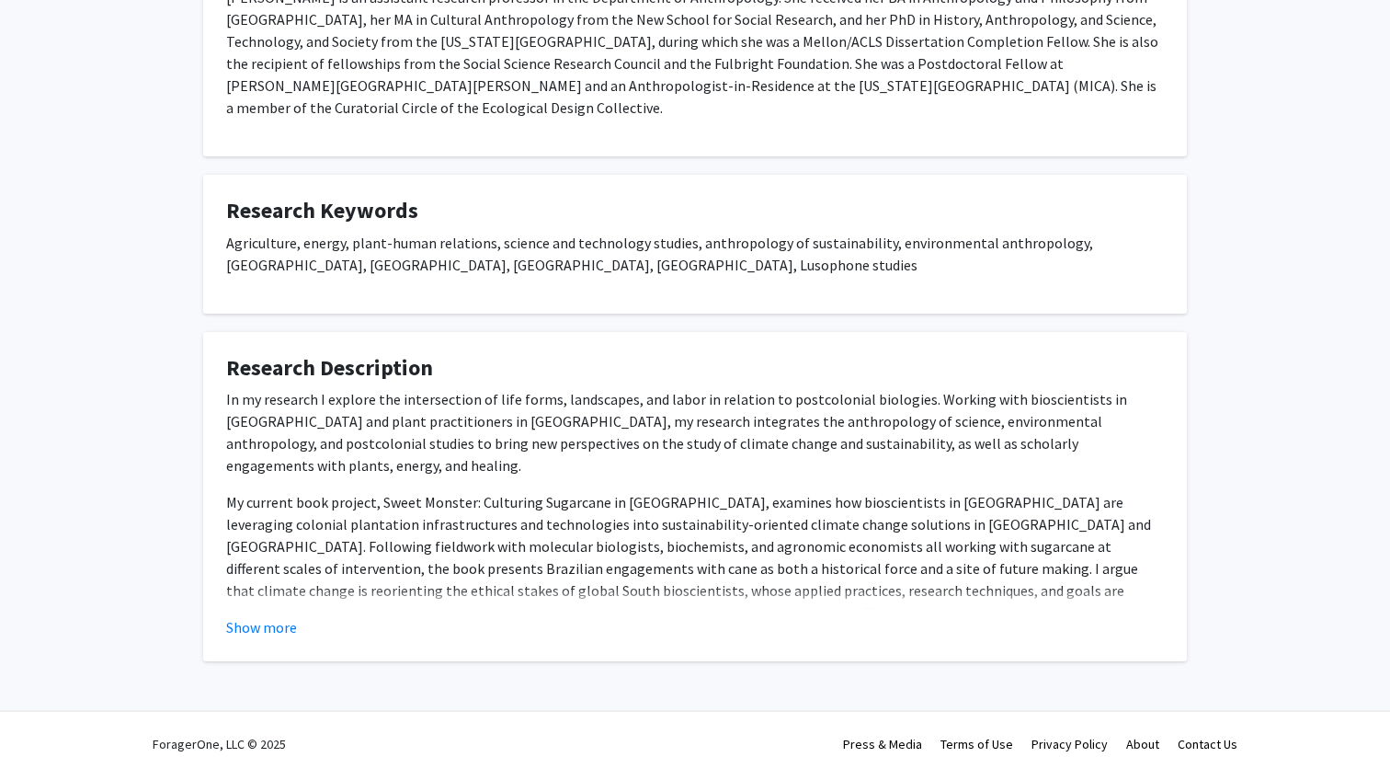
scroll to position [395, 0]
